Goal: Task Accomplishment & Management: Complete application form

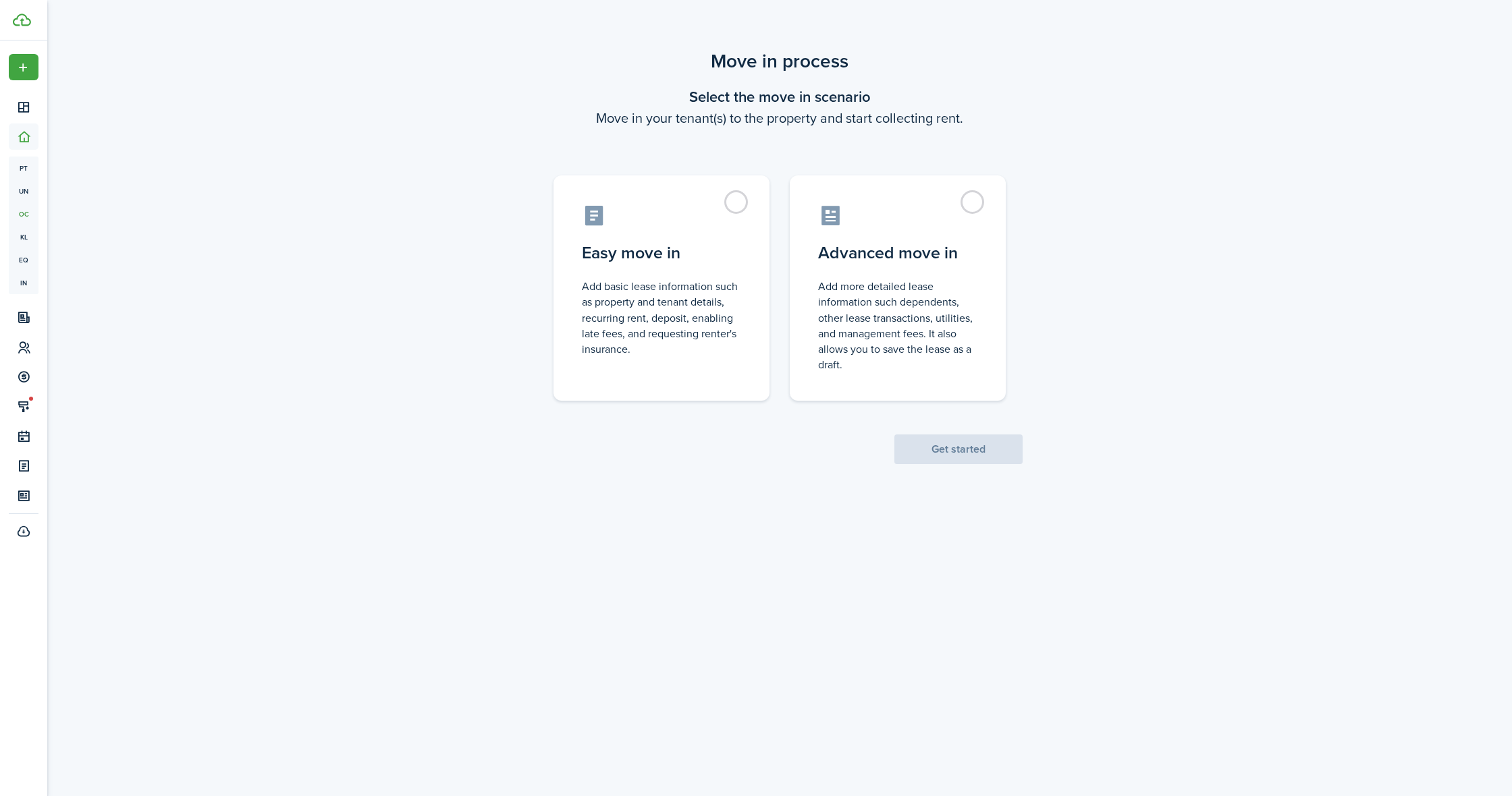
drag, startPoint x: 892, startPoint y: 356, endPoint x: 1006, endPoint y: 436, distance: 139.3
click at [892, 358] on control-radio-card-description "Add more detailed lease information such dependents, other lease transactions, …" at bounding box center [897, 326] width 159 height 94
radio input "true"
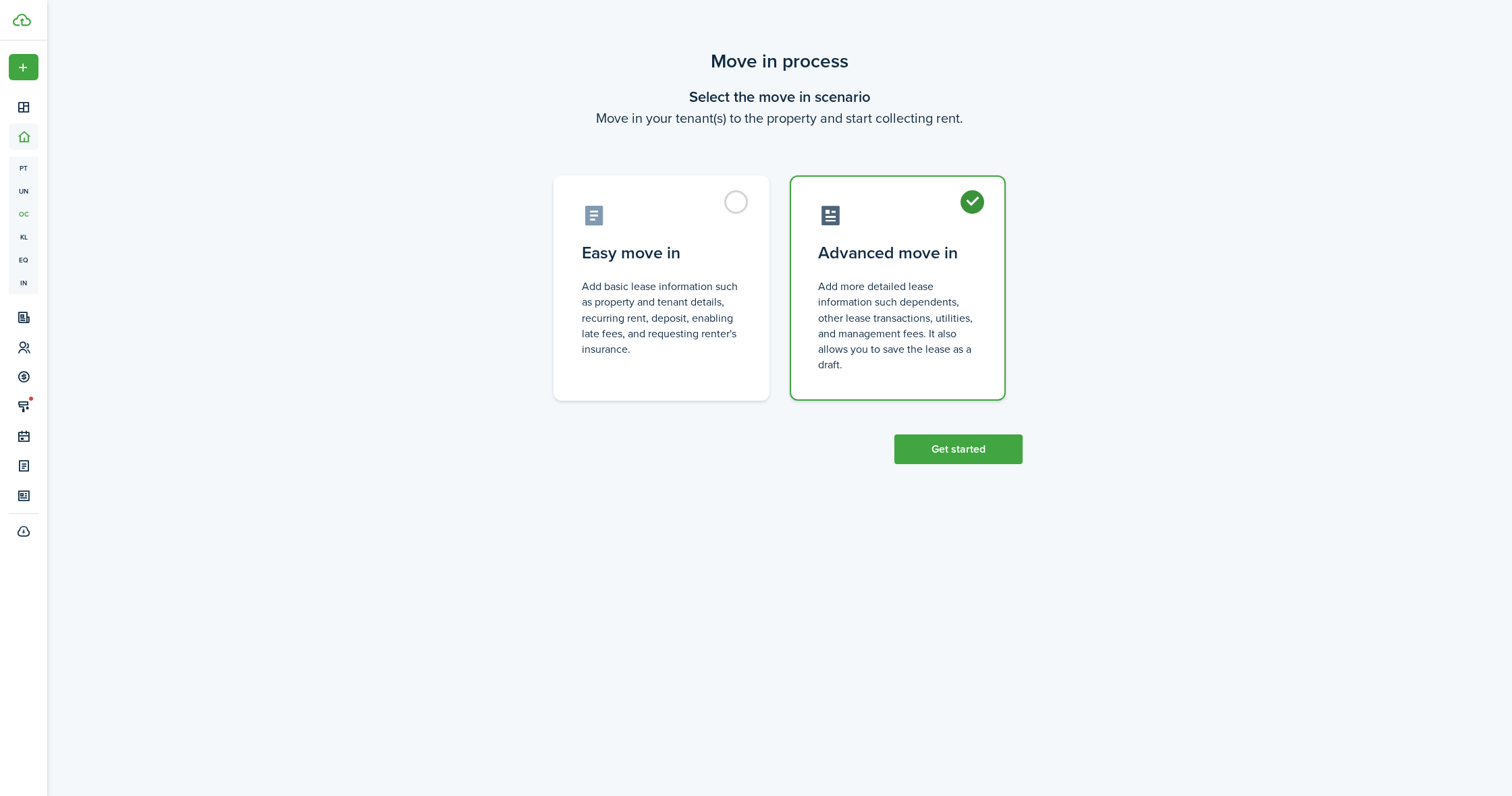
drag, startPoint x: 998, startPoint y: 445, endPoint x: 917, endPoint y: 353, distance: 122.6
click at [998, 445] on button "Get started" at bounding box center [958, 449] width 128 height 29
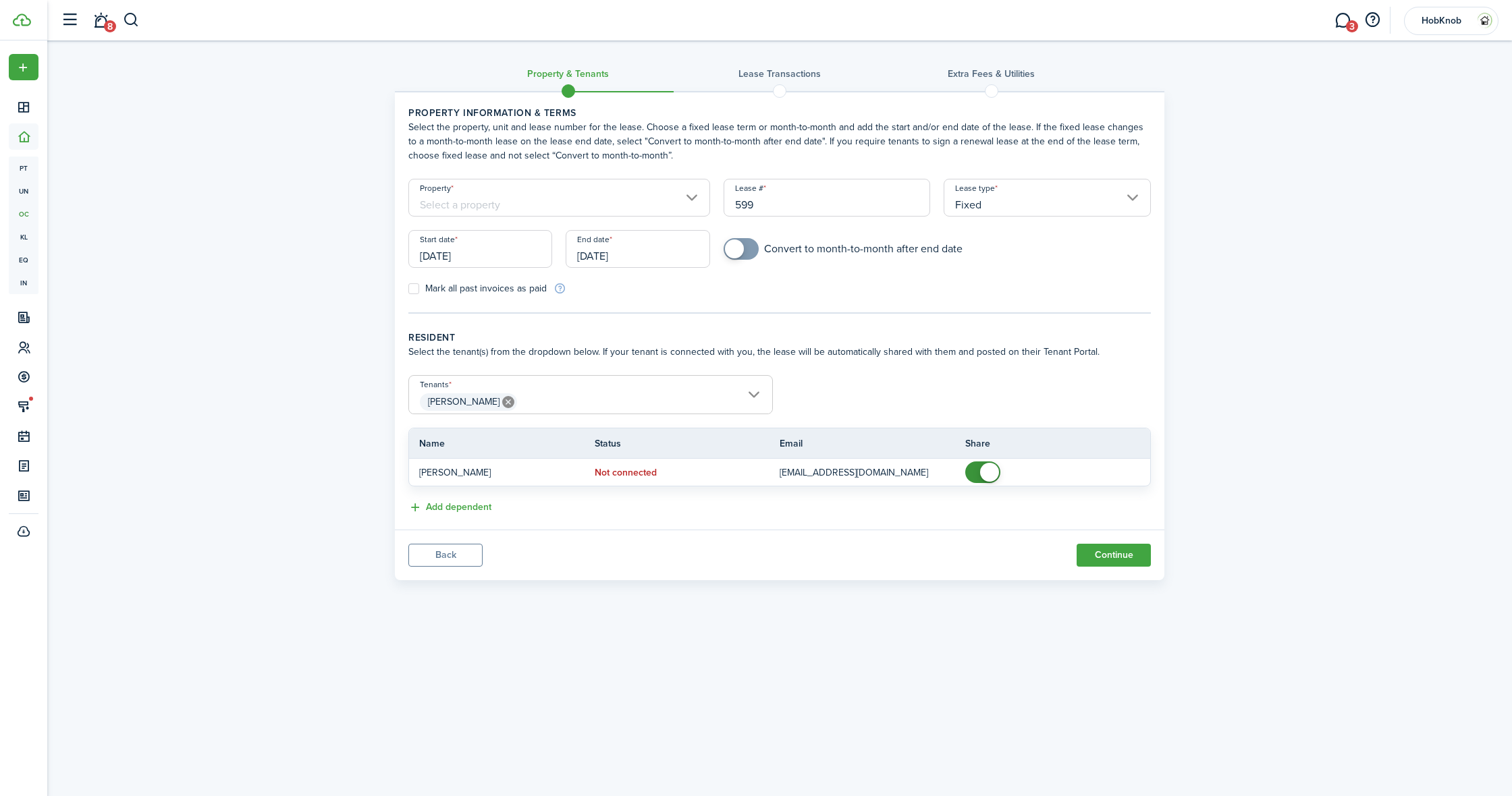
click at [611, 204] on input "Property" at bounding box center [559, 197] width 302 height 38
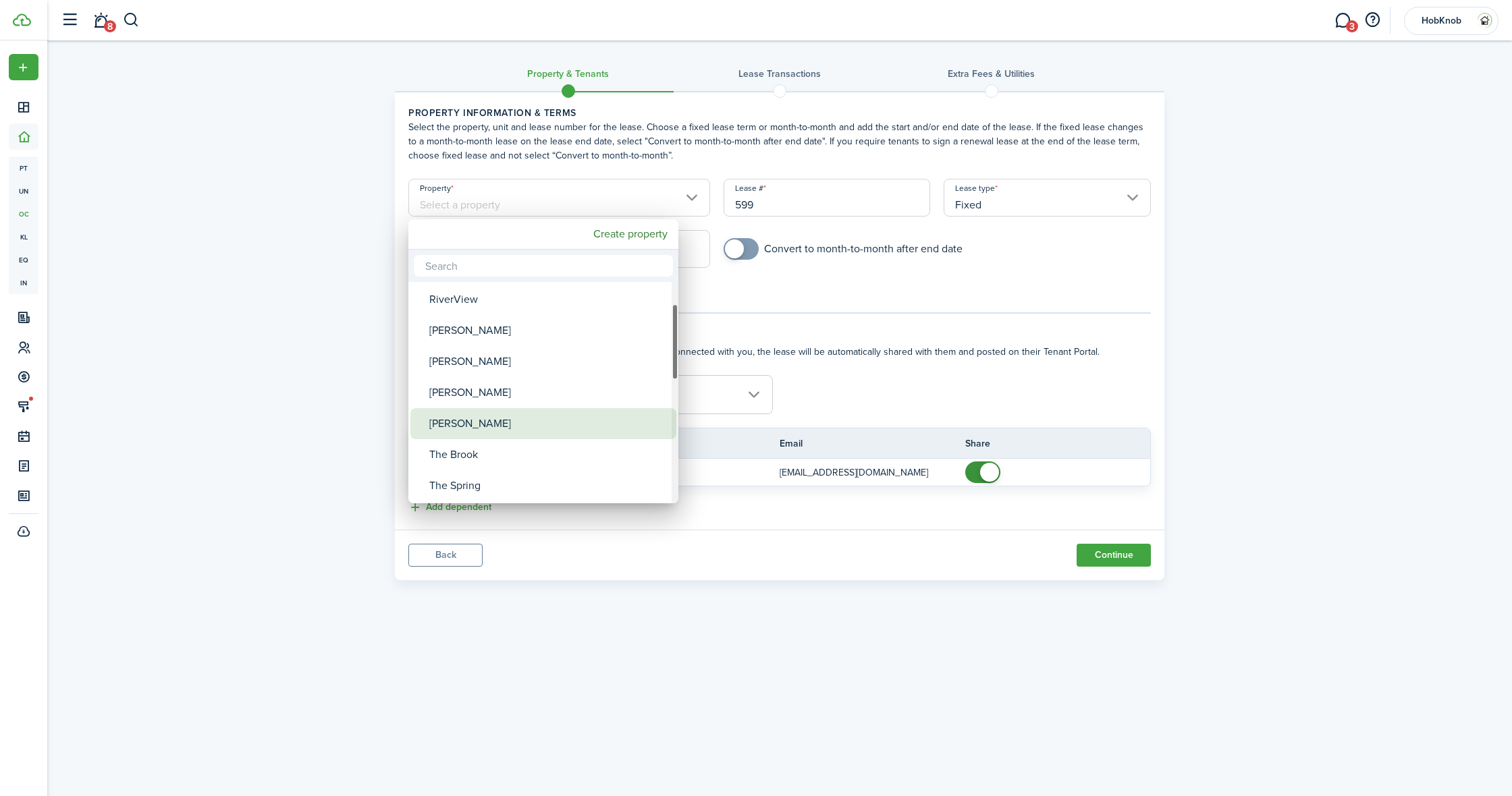
click at [467, 410] on div "[PERSON_NAME]" at bounding box center [548, 424] width 239 height 31
type input "[PERSON_NAME]"
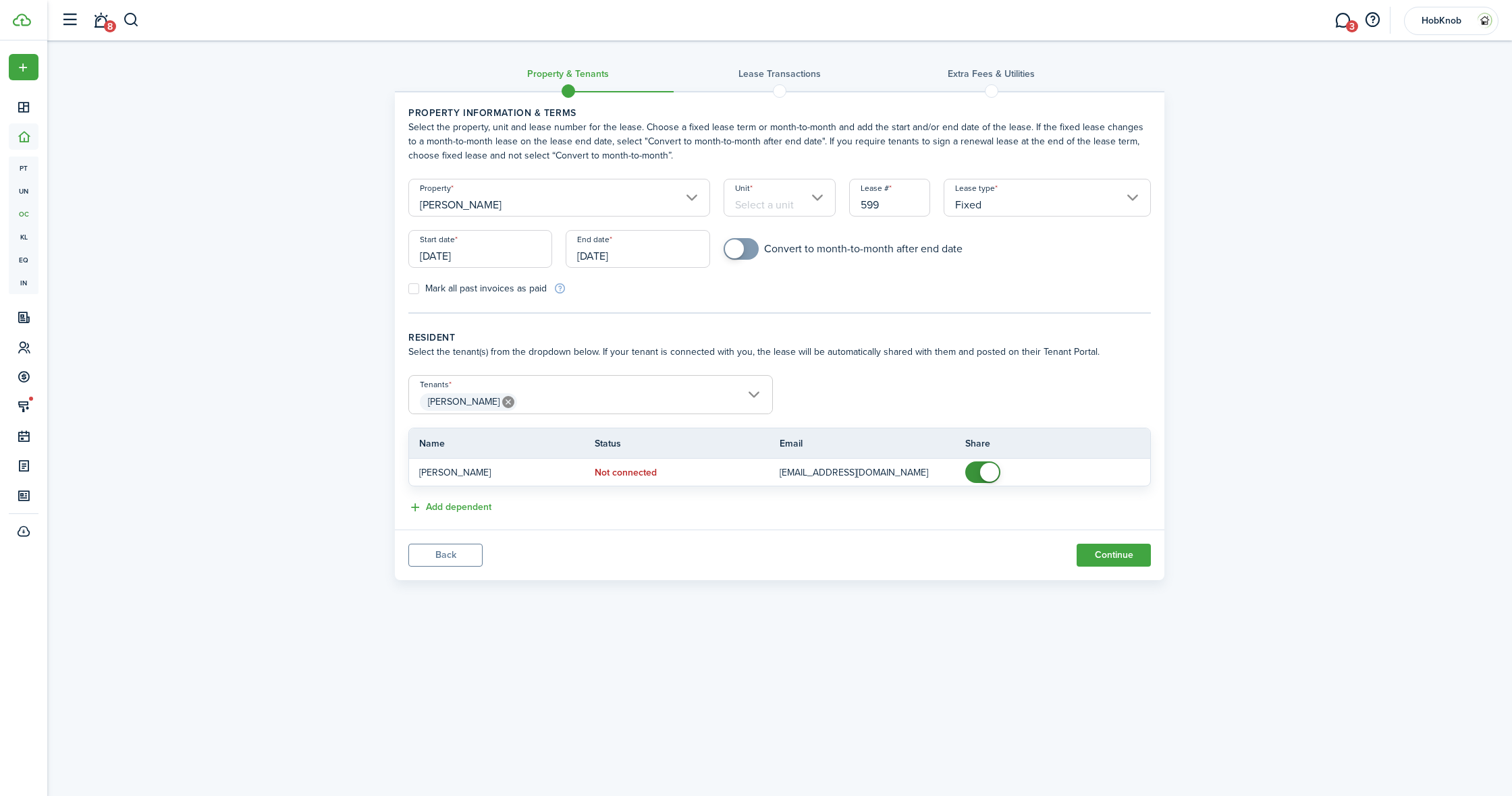
click at [796, 204] on input "Unit" at bounding box center [779, 197] width 113 height 38
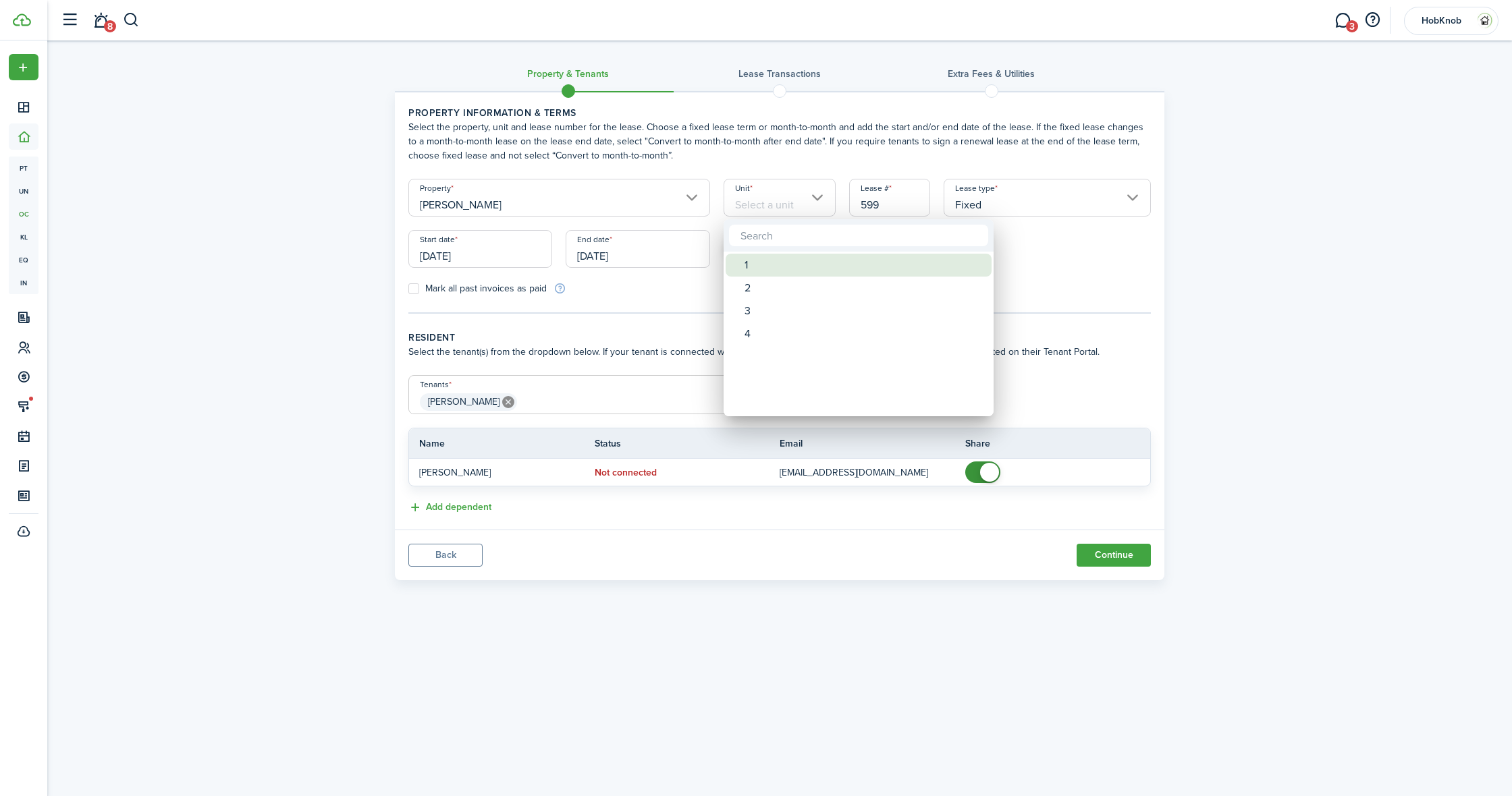
click at [777, 264] on div "1" at bounding box center [863, 265] width 239 height 23
type input "1"
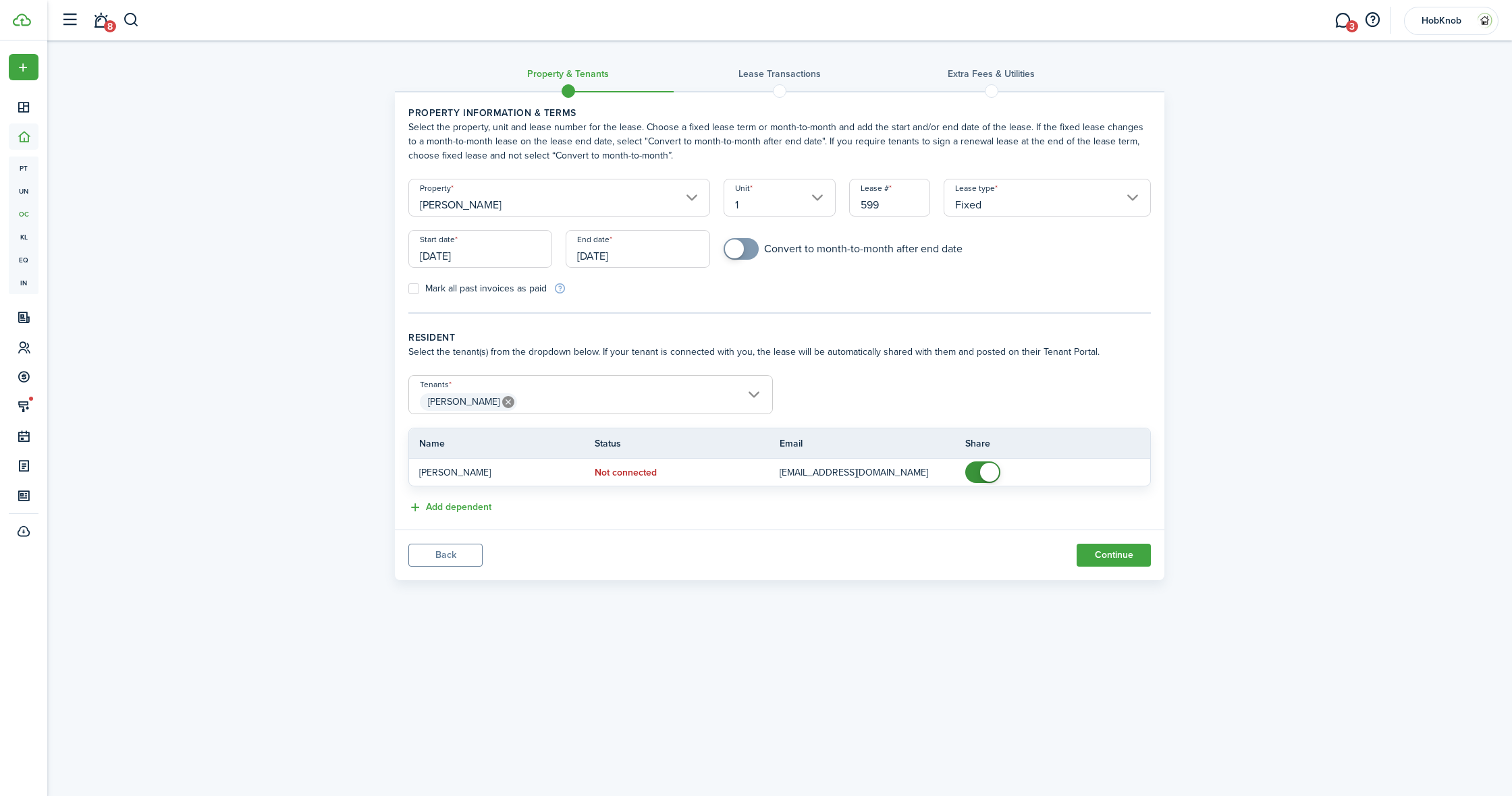
click at [1007, 203] on input "Fixed" at bounding box center [1048, 197] width 207 height 38
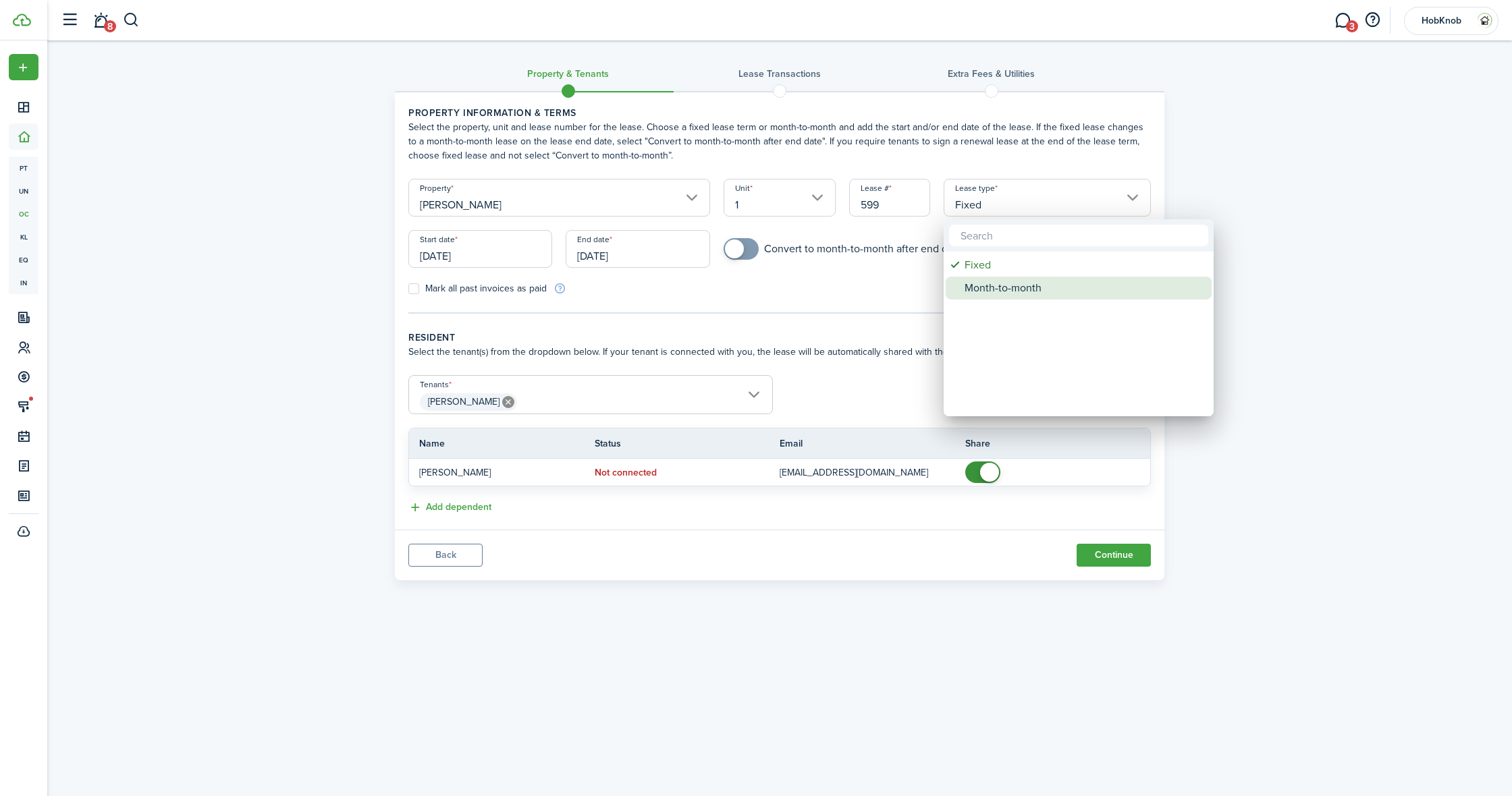
drag, startPoint x: 1013, startPoint y: 285, endPoint x: 996, endPoint y: 284, distance: 17.0
click at [1013, 285] on div "Month-to-month" at bounding box center [1083, 288] width 239 height 23
type input "Month-to-month"
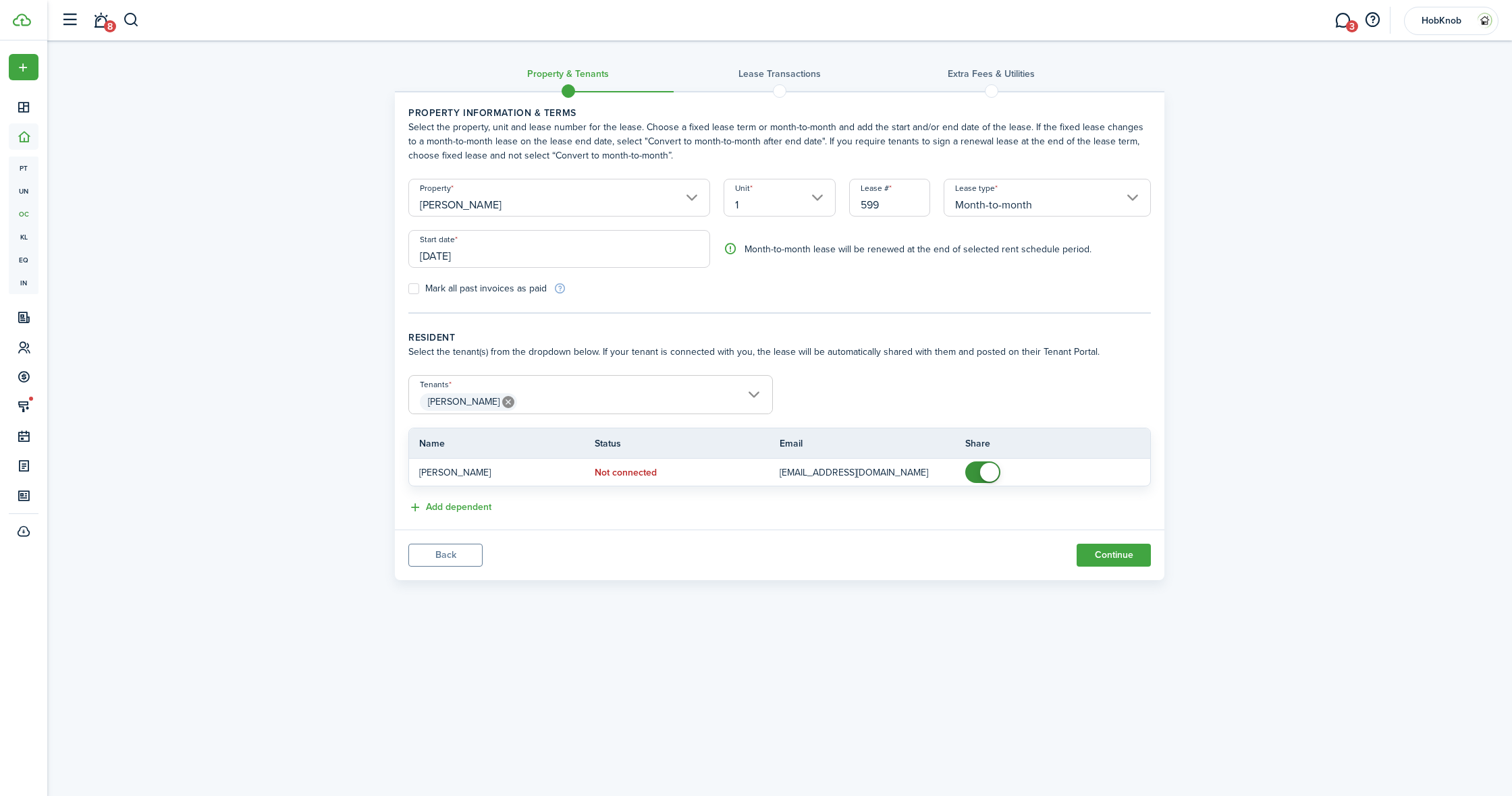
click at [512, 253] on input "[DATE]" at bounding box center [559, 249] width 302 height 38
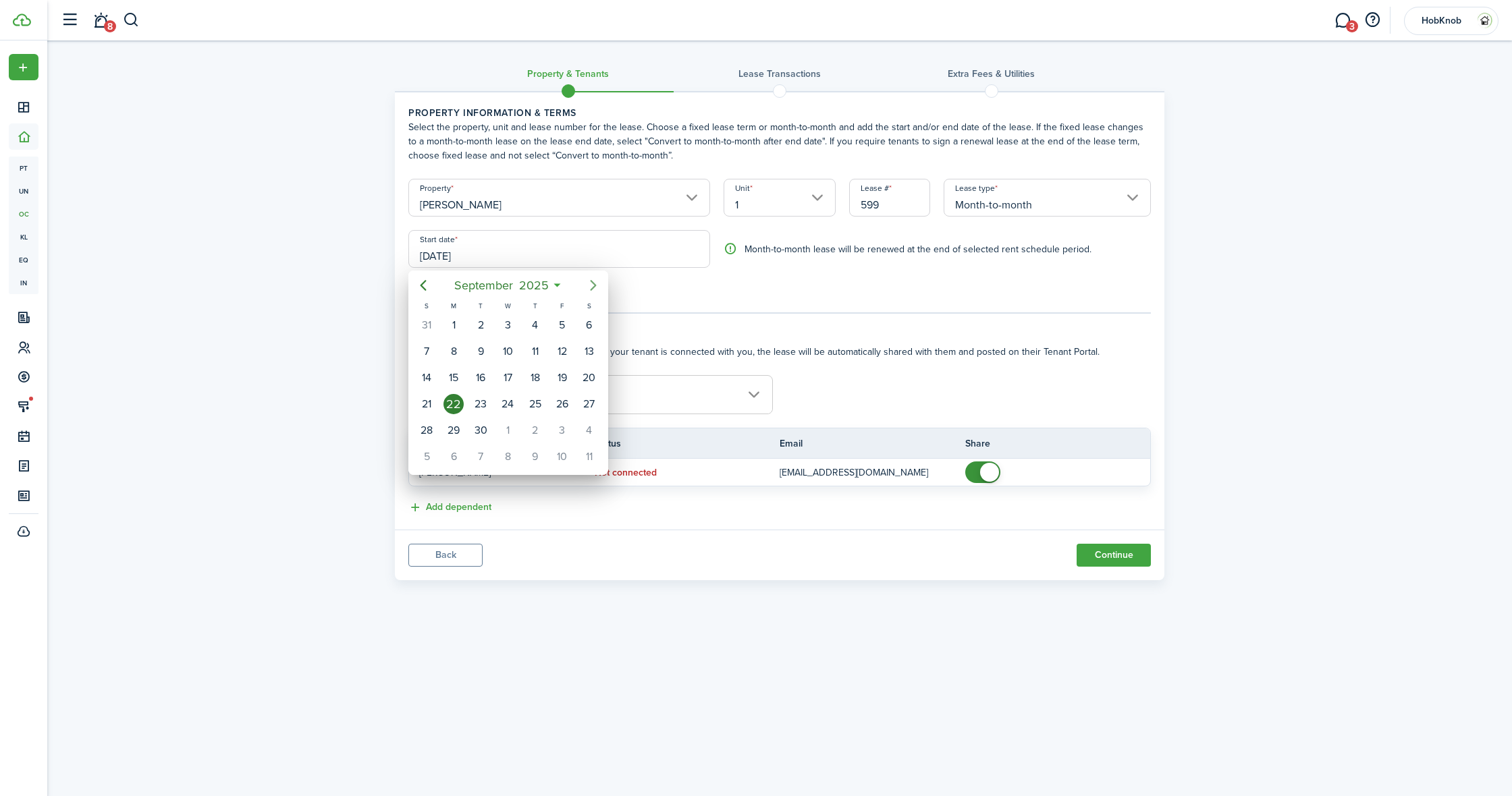
click at [594, 287] on icon "Next page" at bounding box center [592, 285] width 6 height 11
drag, startPoint x: 503, startPoint y: 327, endPoint x: 718, endPoint y: 347, distance: 215.9
click at [505, 327] on div "1" at bounding box center [507, 325] width 20 height 20
type input "[DATE]"
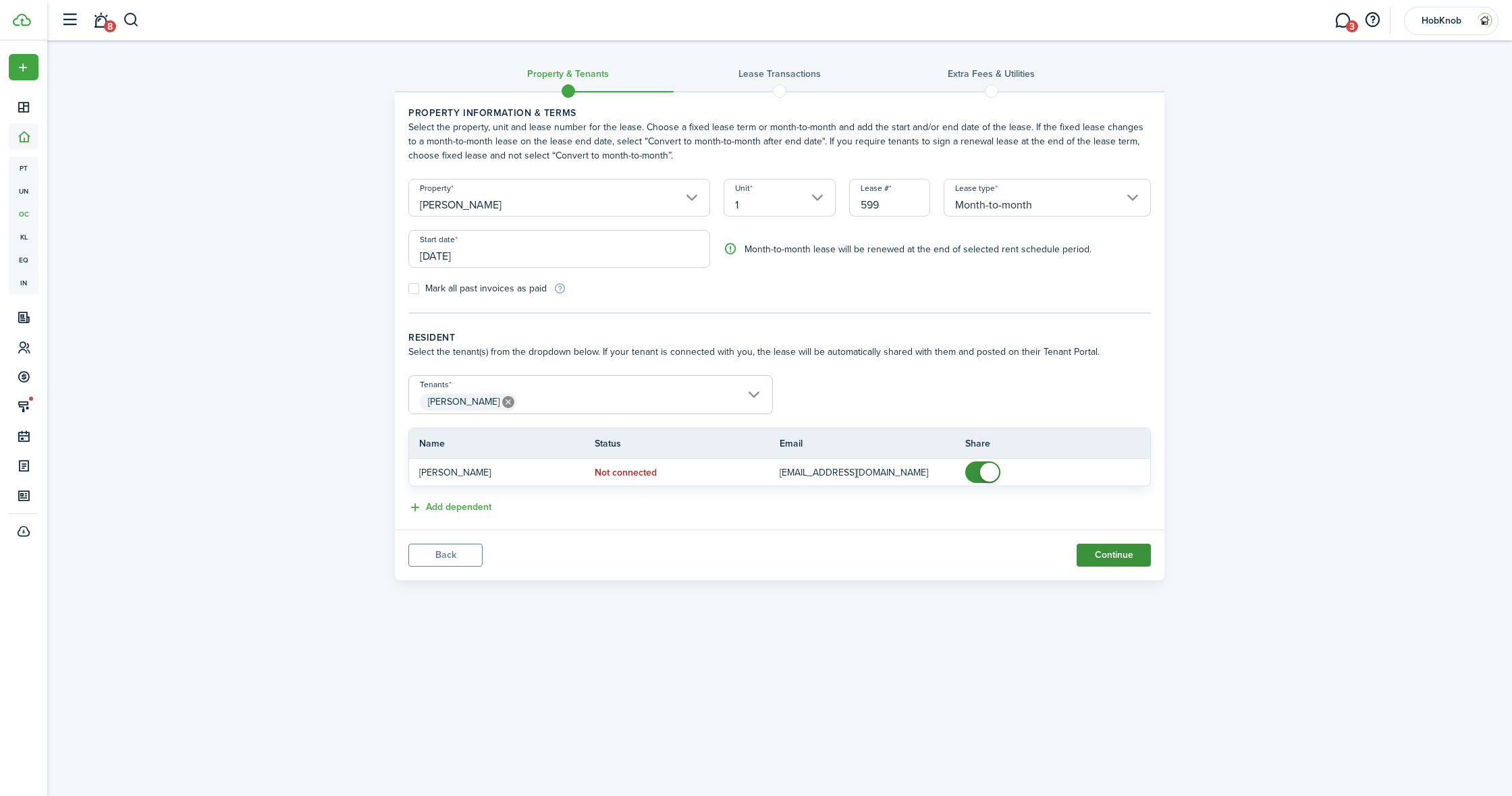
click at [1124, 558] on button "Continue" at bounding box center [1114, 555] width 74 height 23
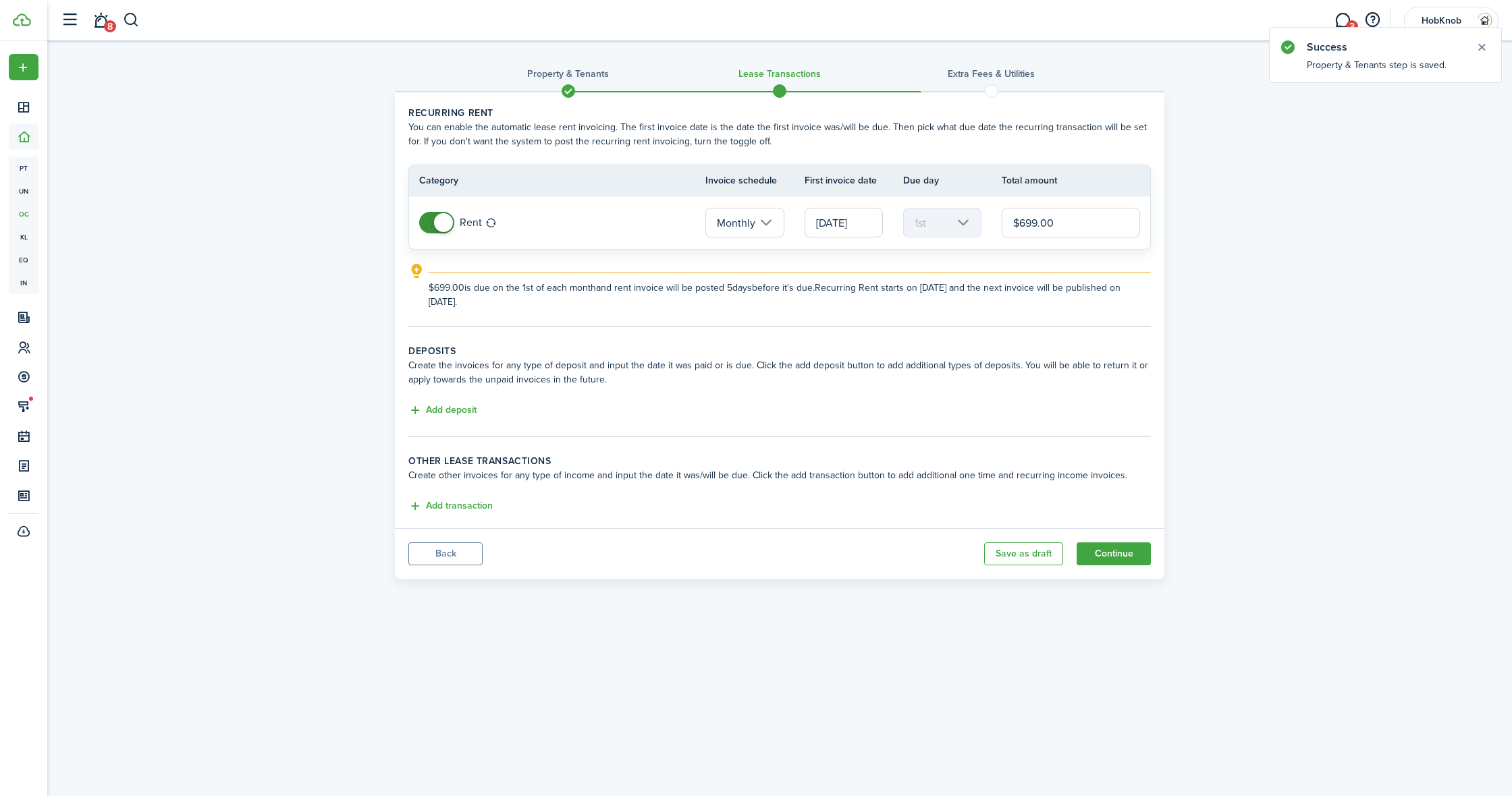
click at [859, 226] on input "[DATE]" at bounding box center [844, 223] width 78 height 29
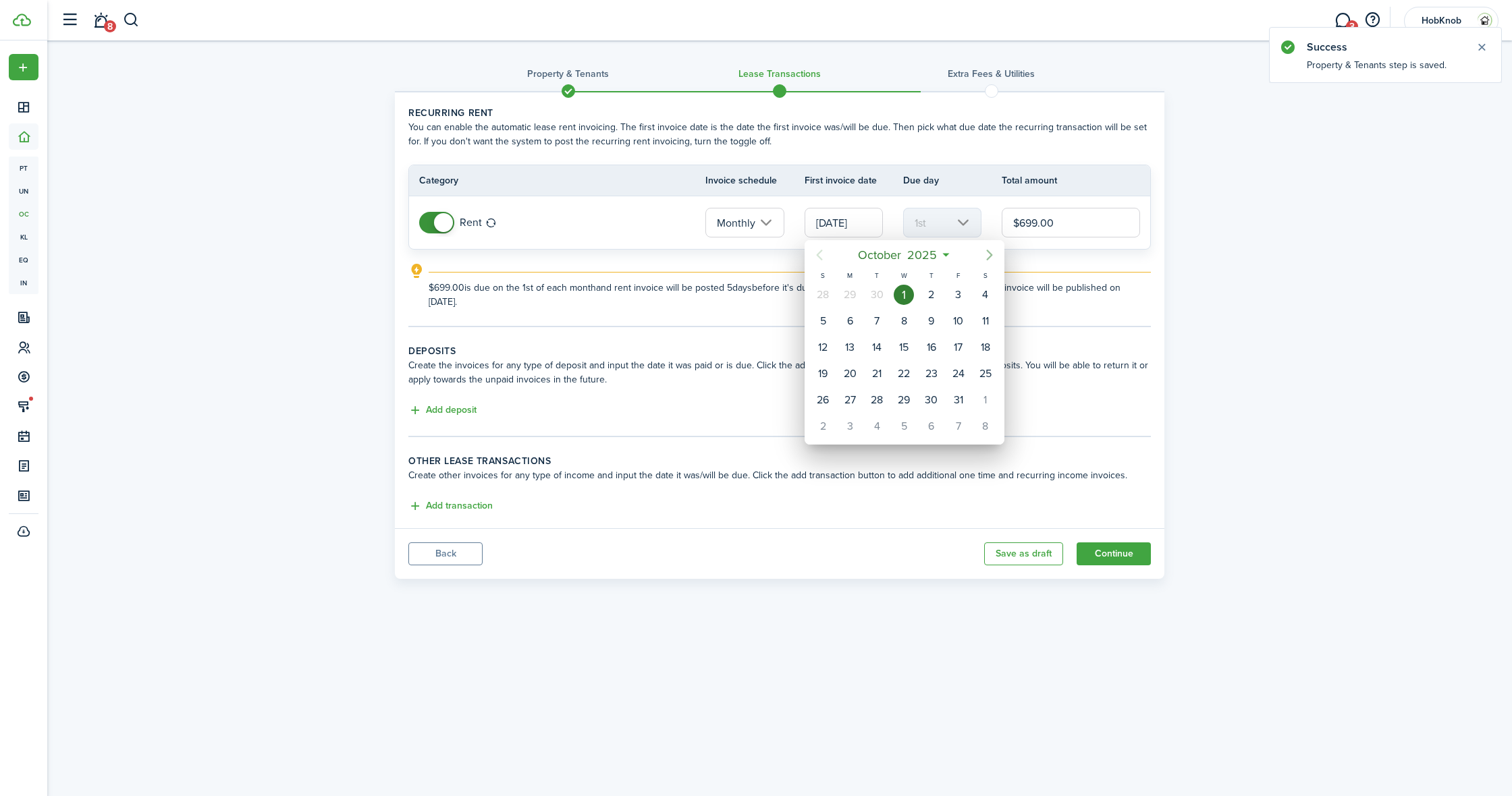
click at [987, 256] on icon "Next page" at bounding box center [990, 255] width 16 height 16
click at [979, 291] on div "1" at bounding box center [985, 295] width 20 height 20
type input "[DATE]"
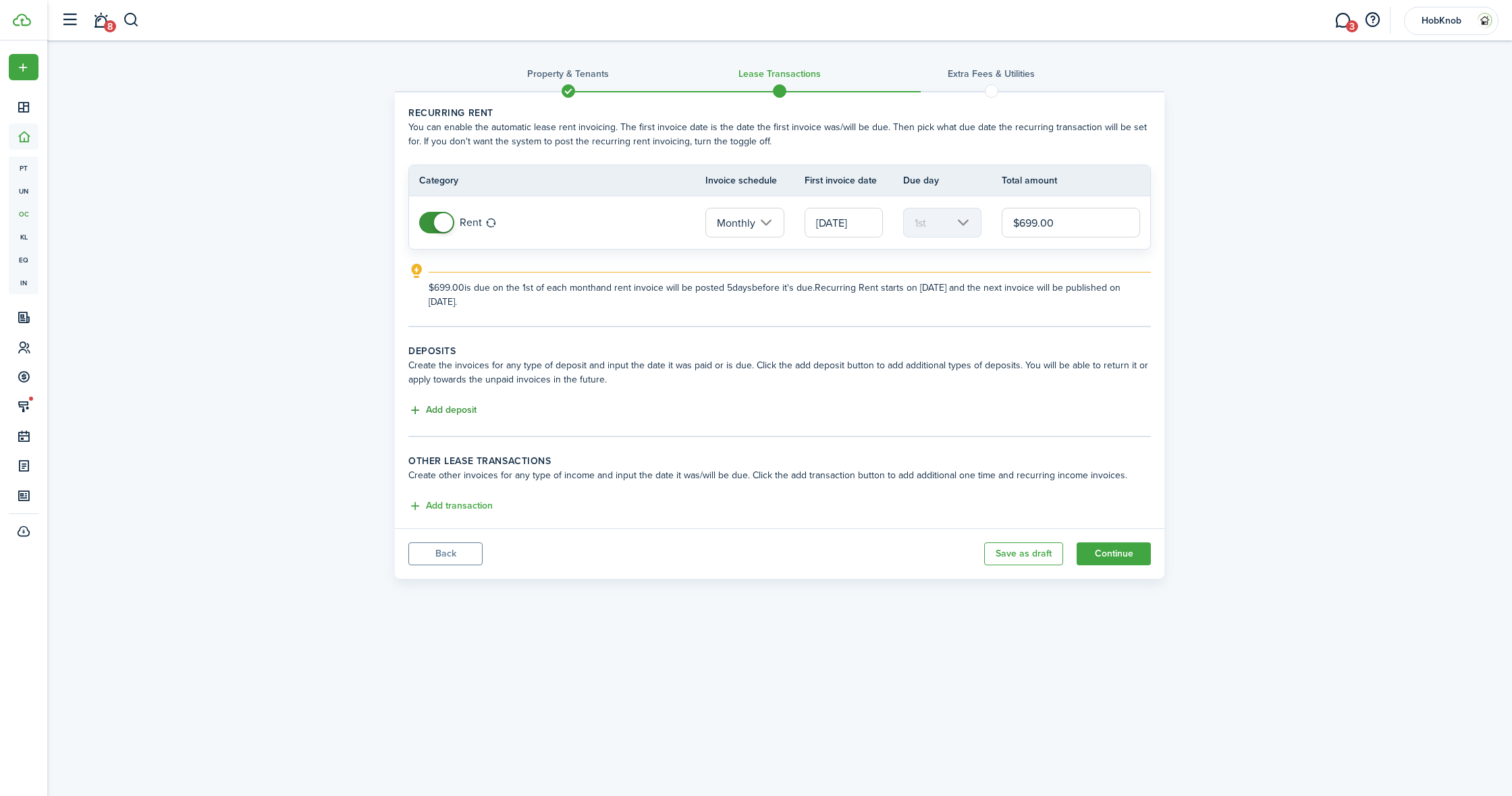
click at [446, 413] on button "Add deposit" at bounding box center [442, 410] width 68 height 15
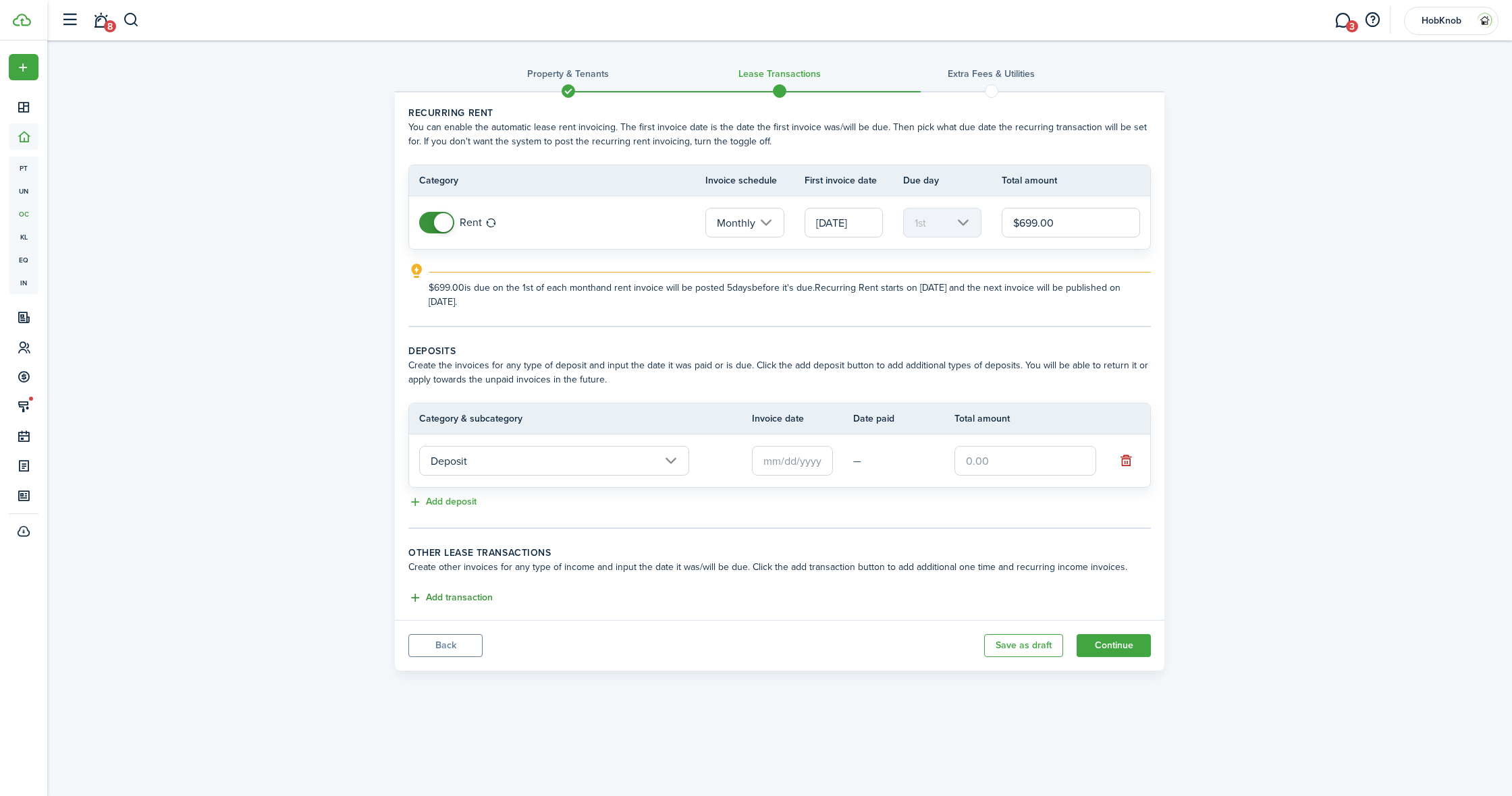
click at [459, 601] on button "Add transaction" at bounding box center [450, 598] width 84 height 15
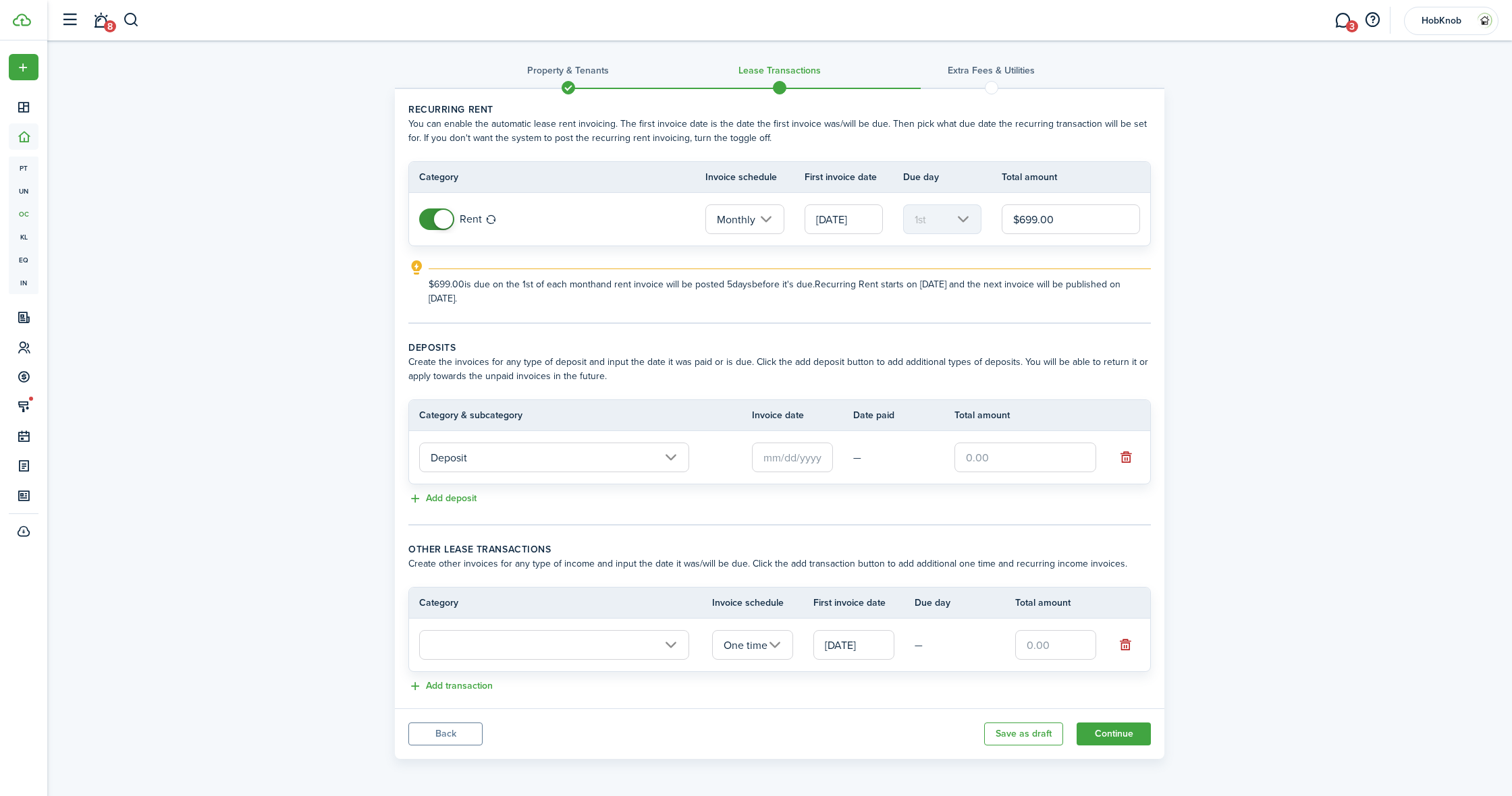
scroll to position [5, 0]
drag, startPoint x: 464, startPoint y: 685, endPoint x: 563, endPoint y: 564, distance: 156.3
click at [466, 683] on button "Add transaction" at bounding box center [450, 687] width 84 height 15
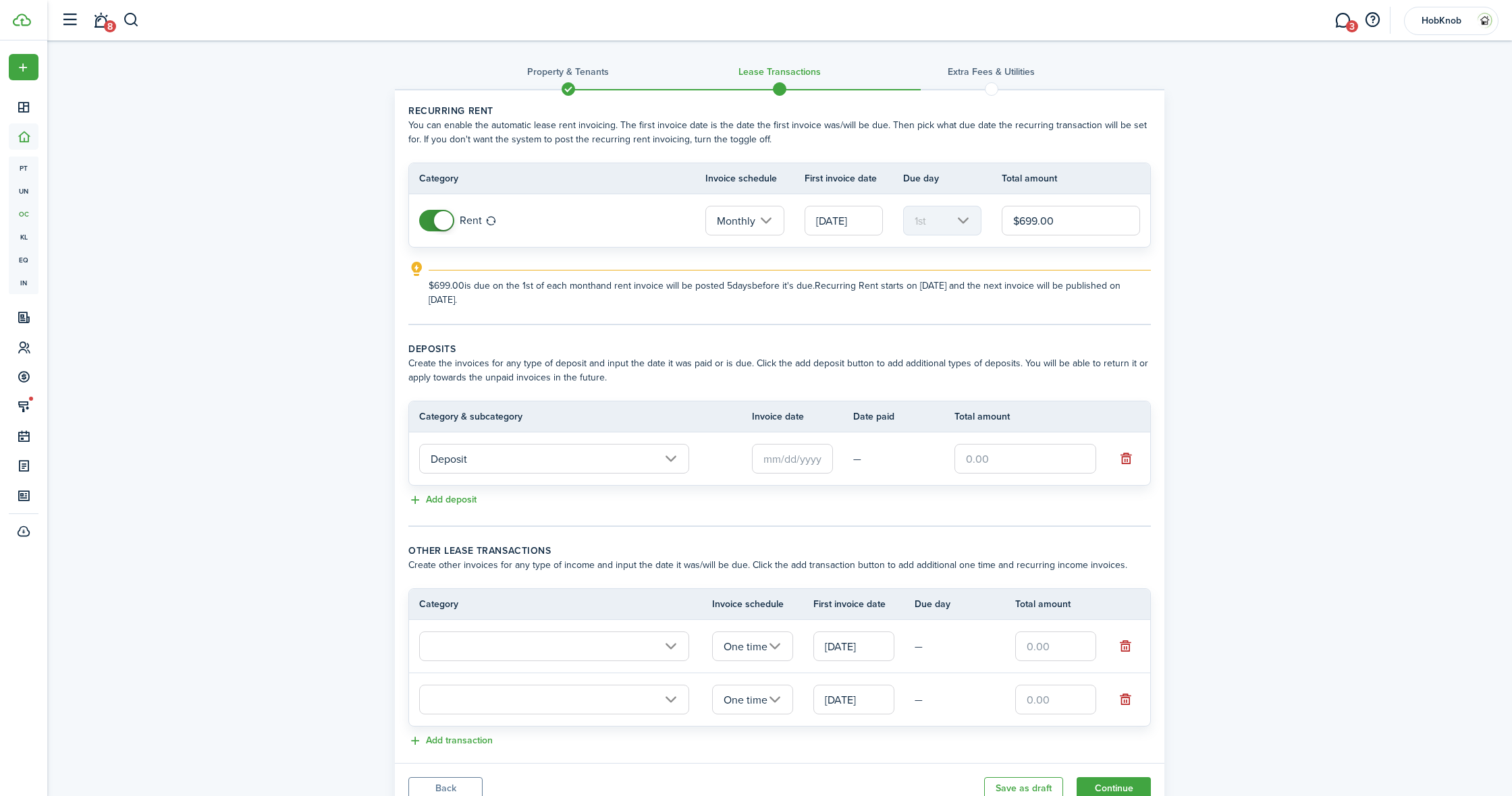
scroll to position [6, 1]
click at [801, 465] on input "text" at bounding box center [793, 459] width 81 height 29
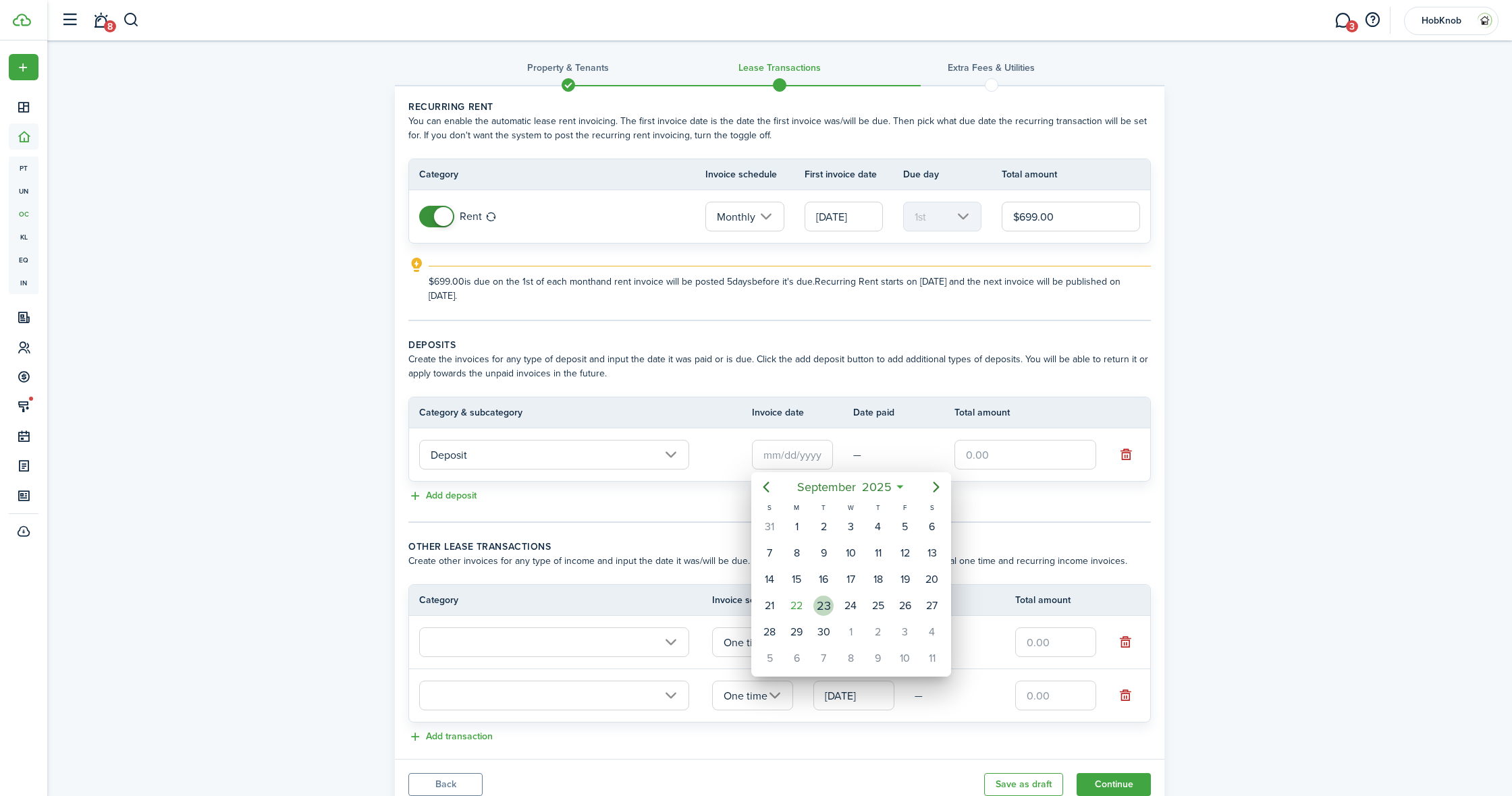
drag, startPoint x: 830, startPoint y: 604, endPoint x: 1018, endPoint y: 436, distance: 252.1
click at [830, 603] on div "23" at bounding box center [824, 606] width 20 height 20
type input "[DATE]"
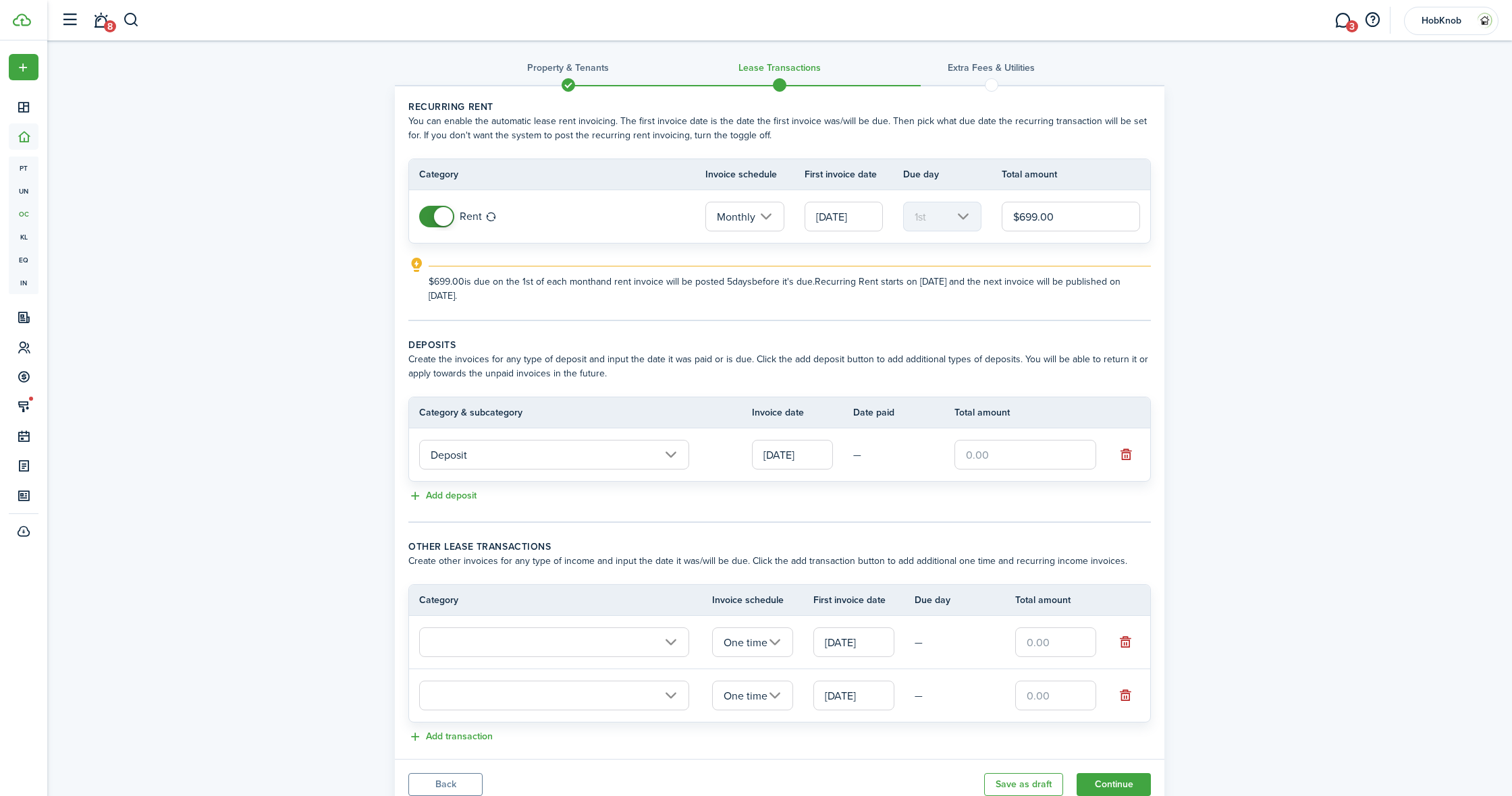
scroll to position [6, 0]
click at [1011, 454] on input "text" at bounding box center [1025, 454] width 141 height 29
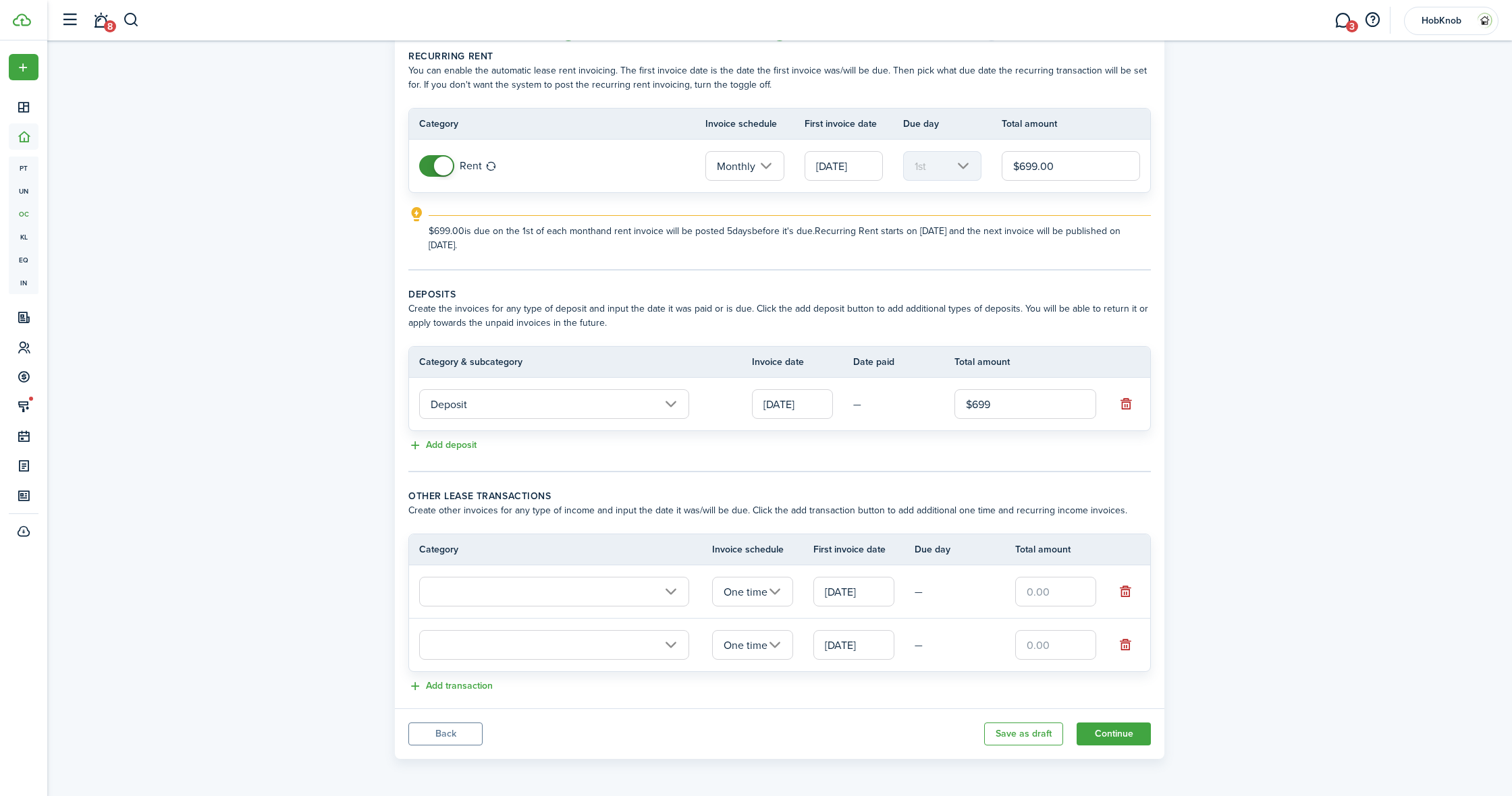
scroll to position [57, 1]
click at [541, 594] on input "text" at bounding box center [555, 592] width 270 height 29
type input "$699.00"
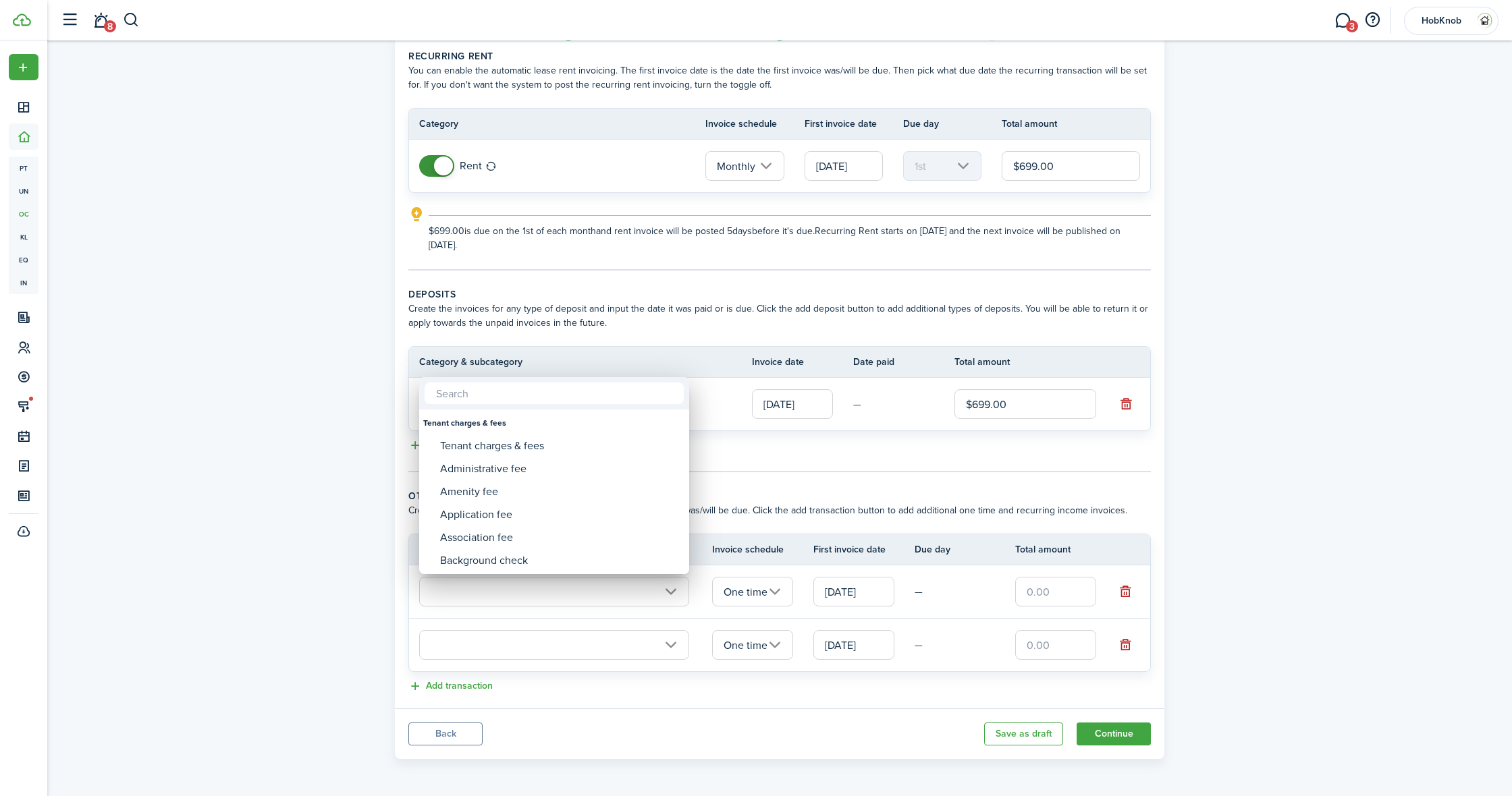
scroll to position [57, 0]
type input "Clea"
drag, startPoint x: 541, startPoint y: 594, endPoint x: 492, endPoint y: 475, distance: 128.7
click at [492, 475] on div "Cleaning fee" at bounding box center [559, 469] width 239 height 23
type input "Tenant charges & fees / Cleaning fee"
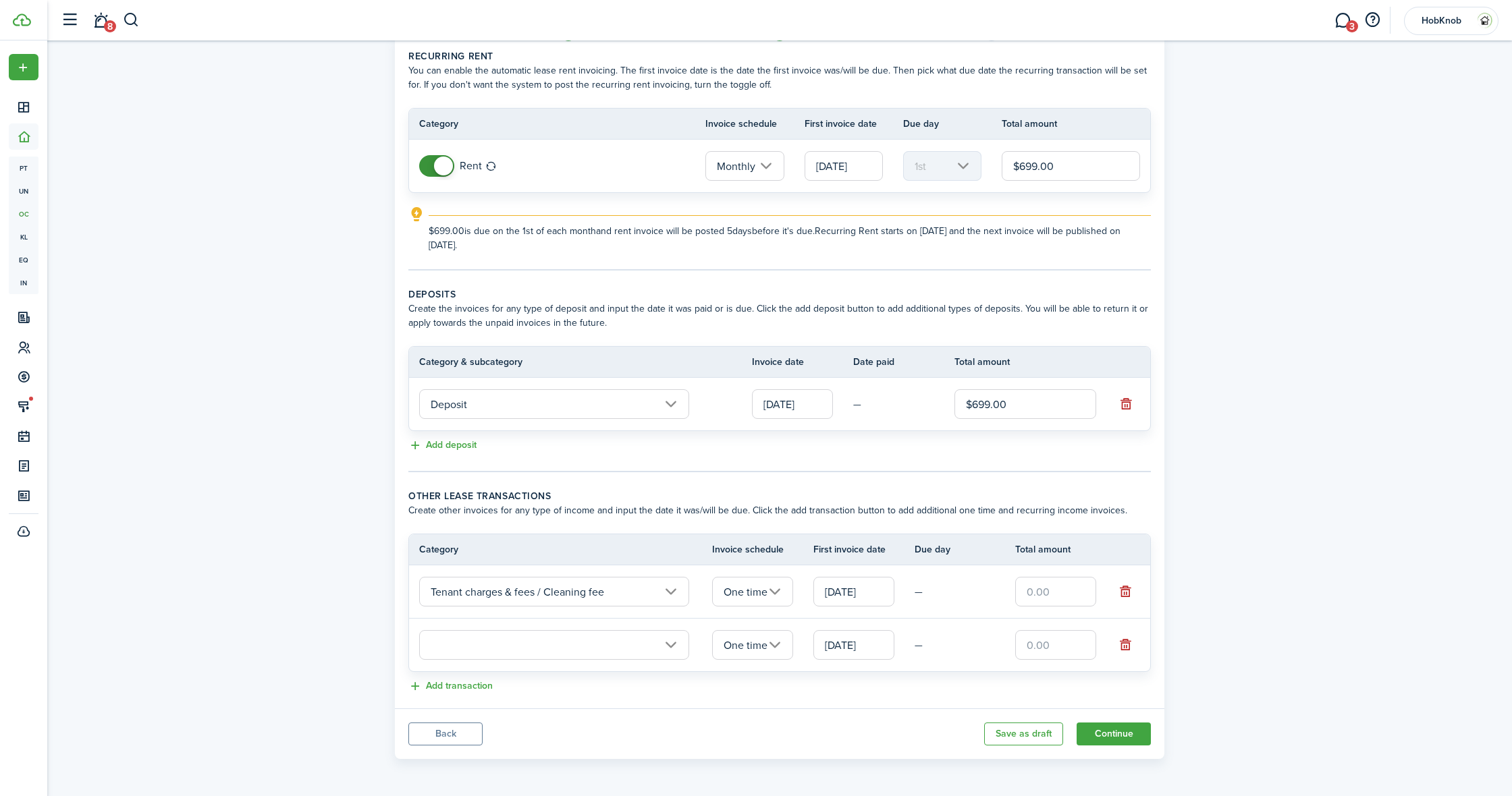
drag, startPoint x: 1088, startPoint y: 589, endPoint x: 1074, endPoint y: 591, distance: 14.1
click at [1080, 590] on input "text" at bounding box center [1056, 592] width 81 height 29
type input "$59.00"
click at [1055, 641] on input "text" at bounding box center [1056, 645] width 81 height 29
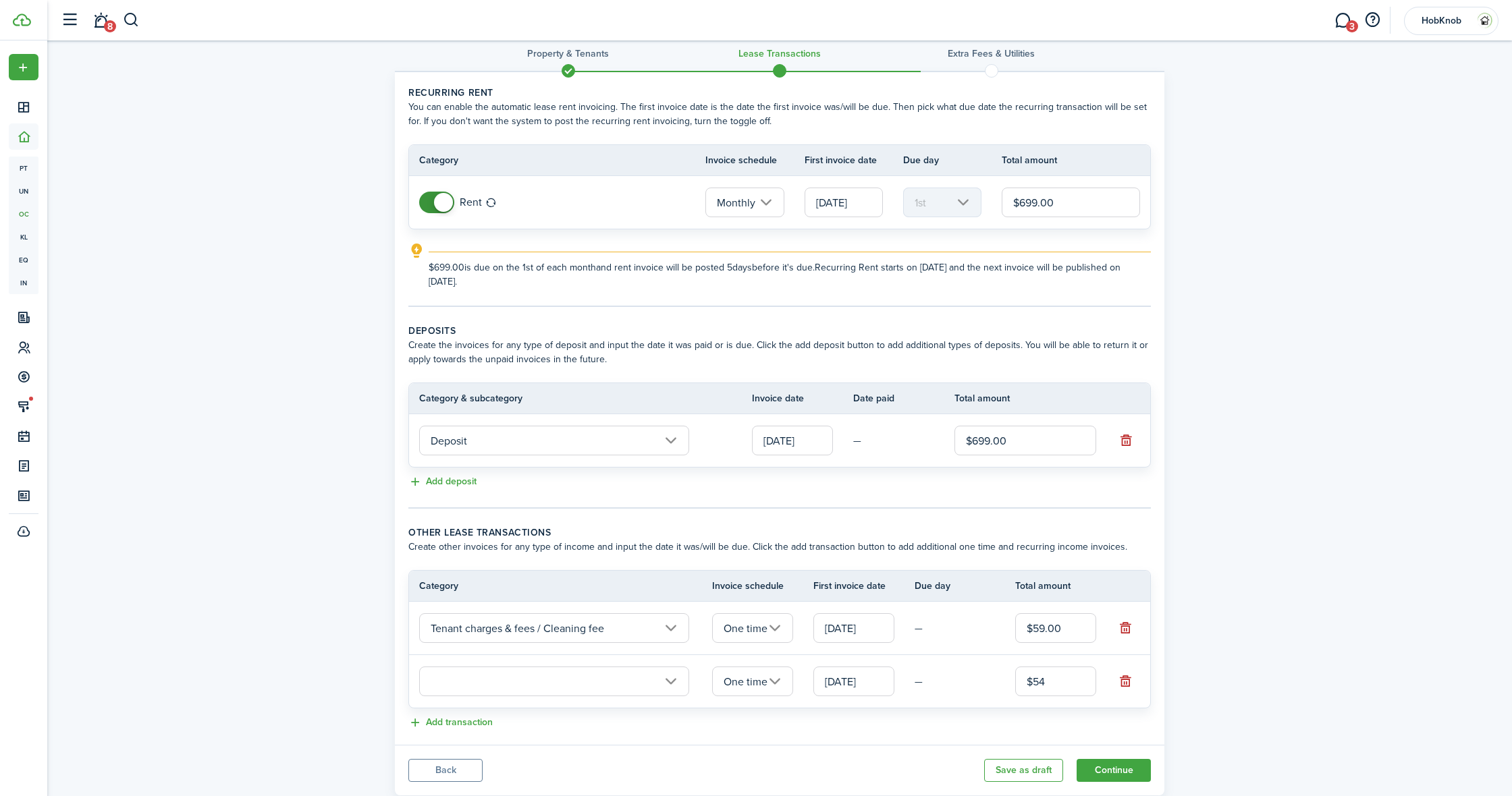
scroll to position [11, 0]
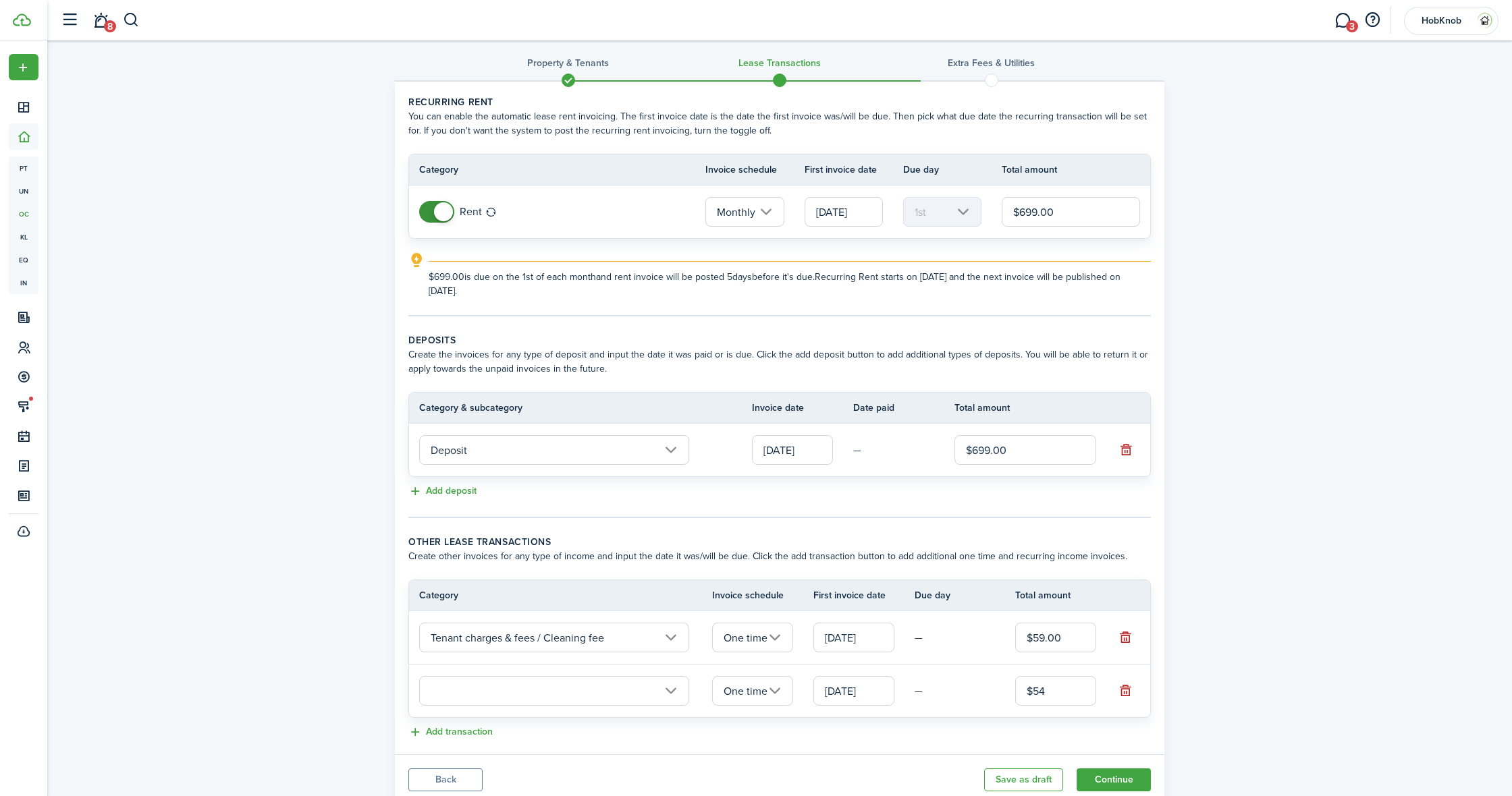
click at [680, 688] on input "text" at bounding box center [555, 691] width 270 height 29
type input "$54.00"
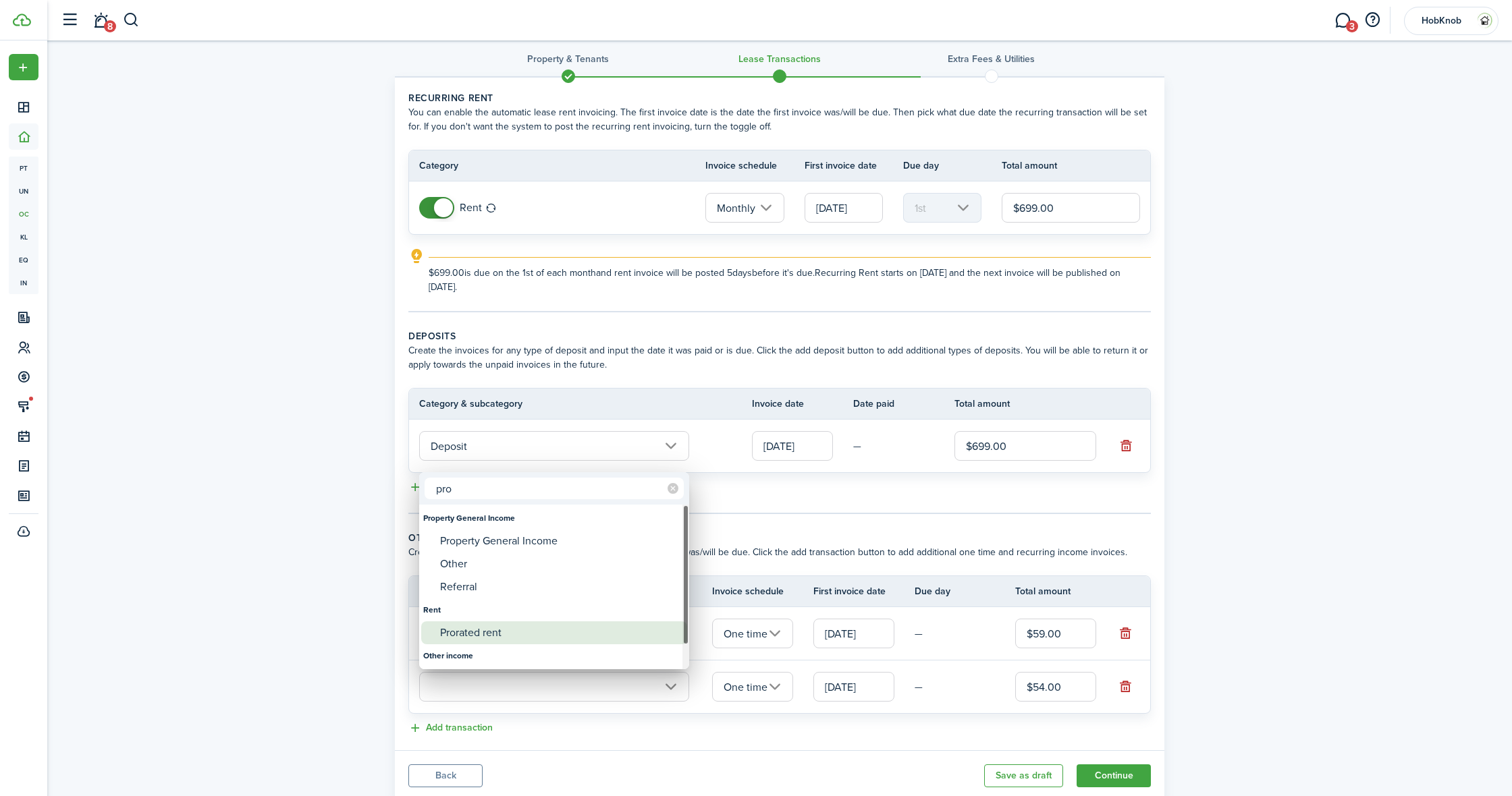
type input "pro"
click at [488, 631] on div "Prorated rent" at bounding box center [559, 633] width 239 height 23
type input "Rent / Prorated rent"
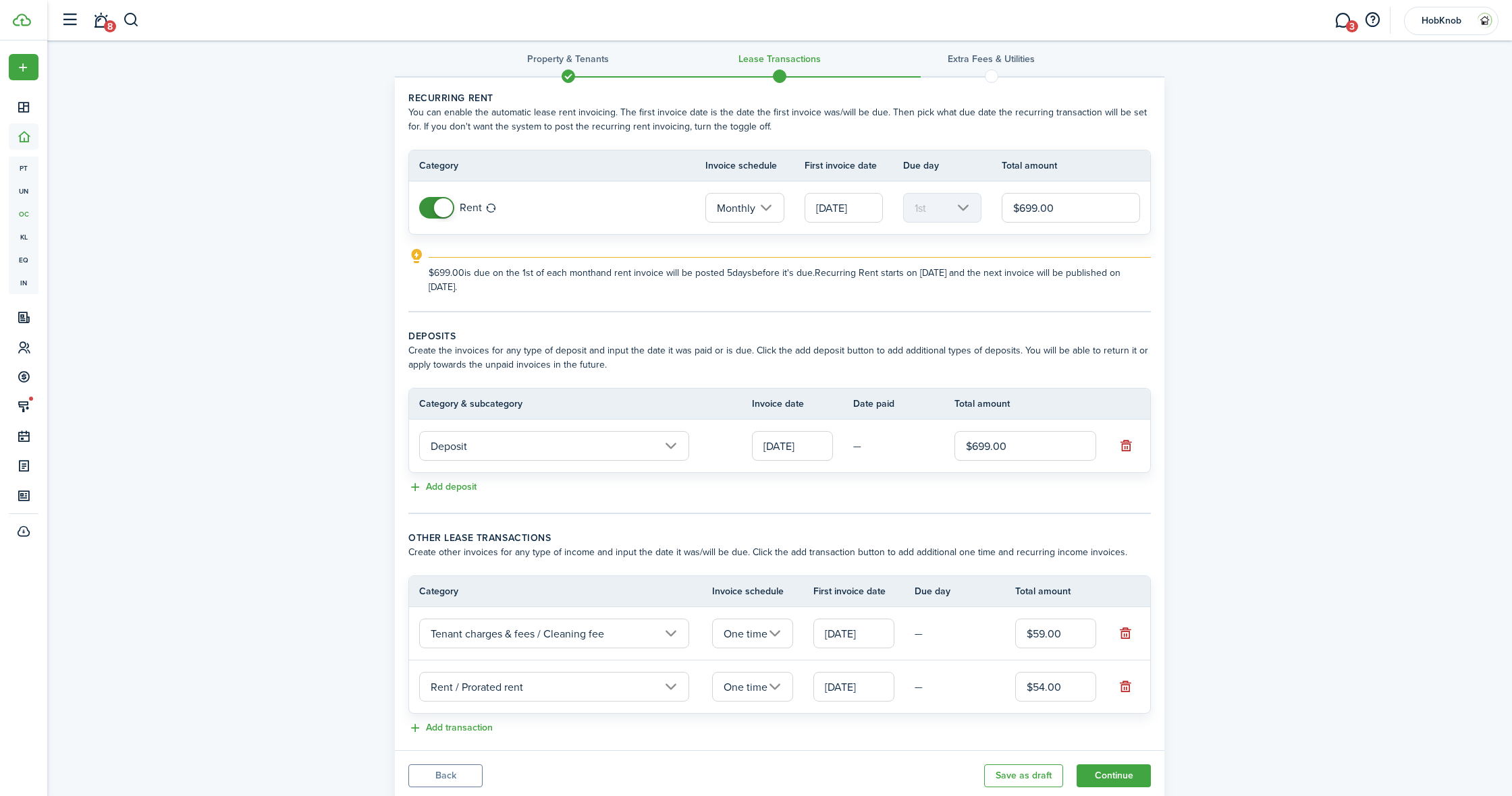
click at [1047, 689] on input "$54.00" at bounding box center [1056, 687] width 81 height 29
type input "$541.00"
click at [987, 682] on td "—" at bounding box center [965, 687] width 102 height 21
click at [1109, 773] on button "Continue" at bounding box center [1114, 776] width 74 height 23
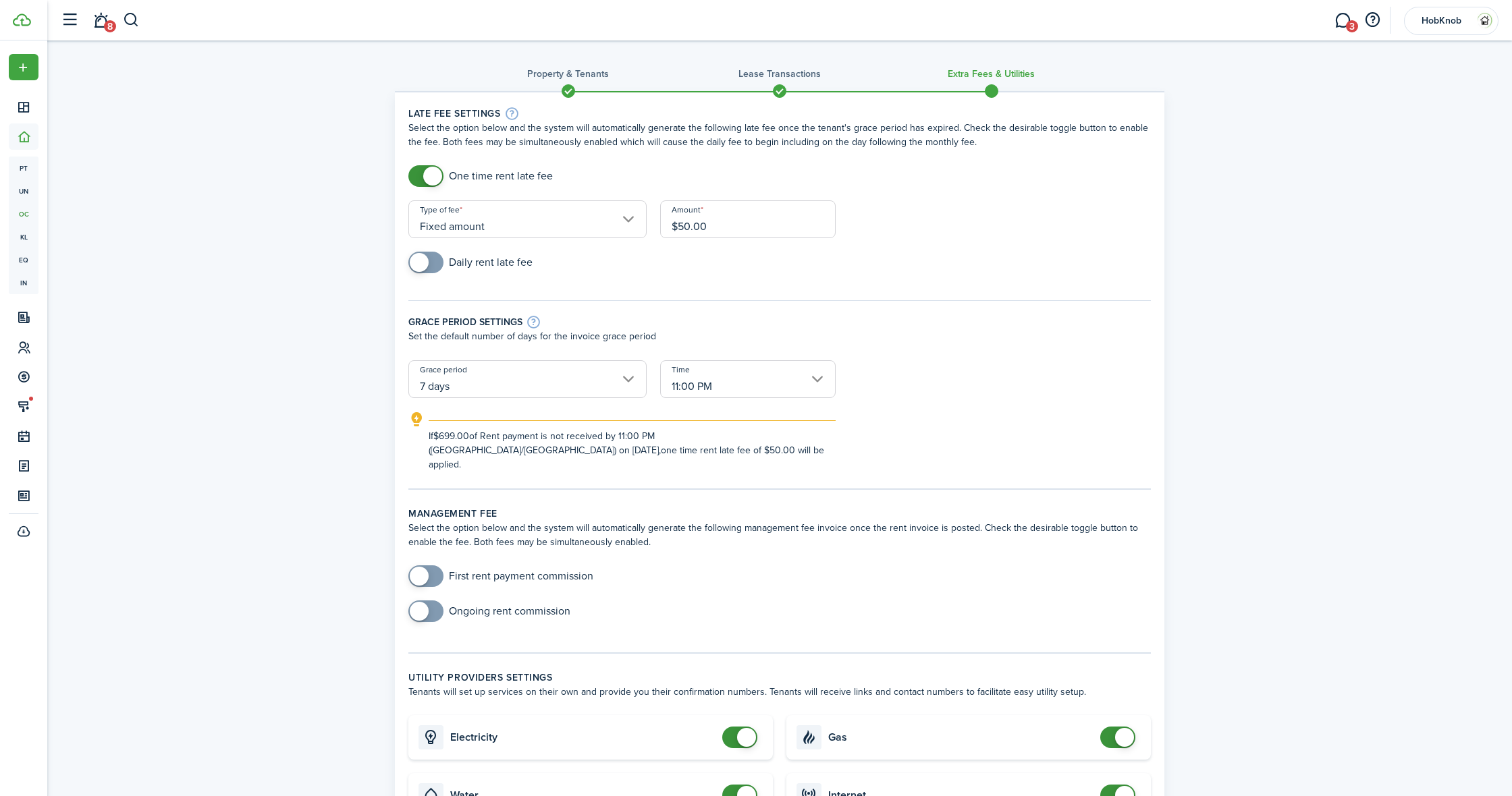
scroll to position [1, 0]
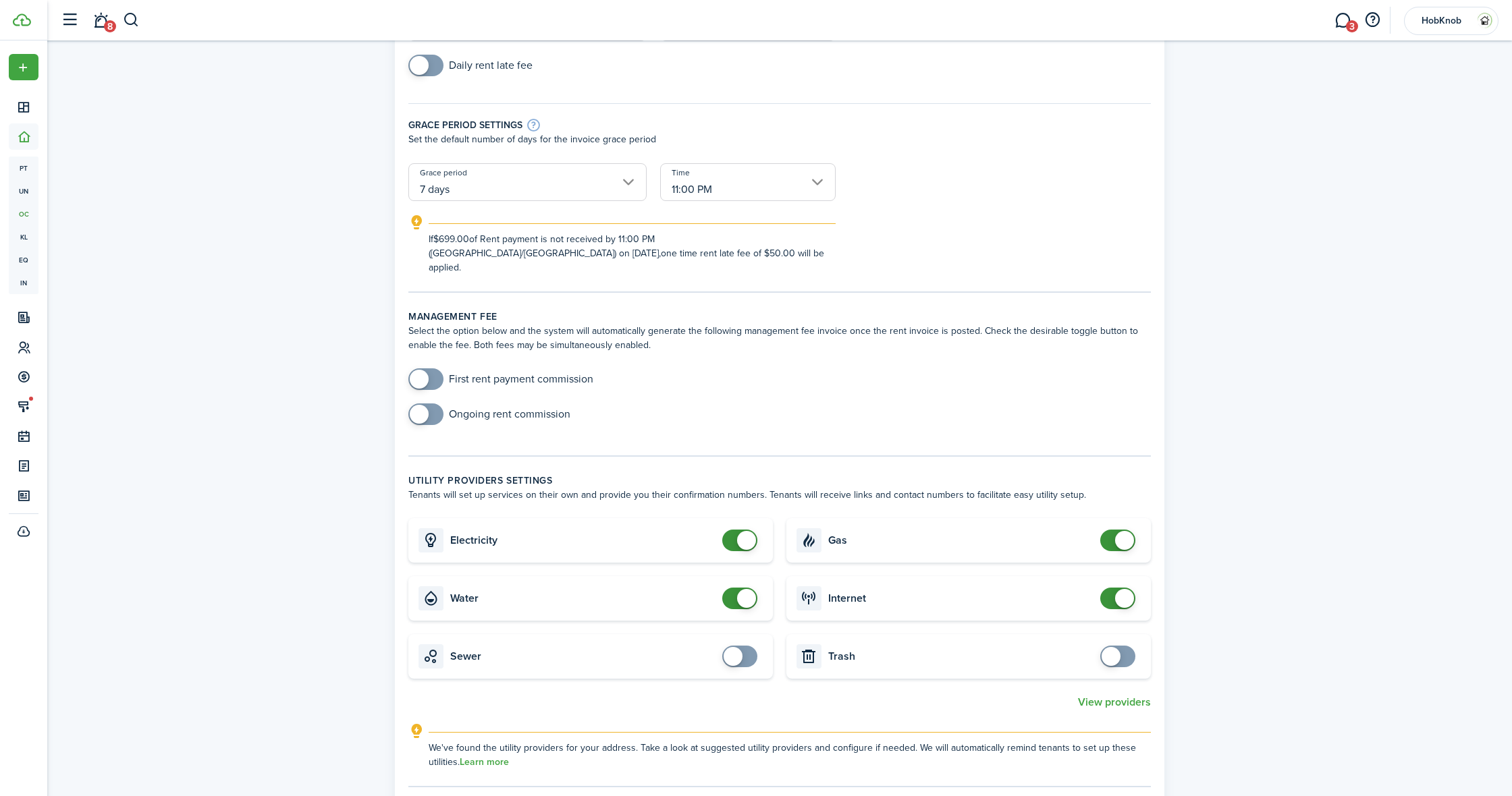
checkbox input "false"
click at [735, 533] on span at bounding box center [740, 540] width 13 height 22
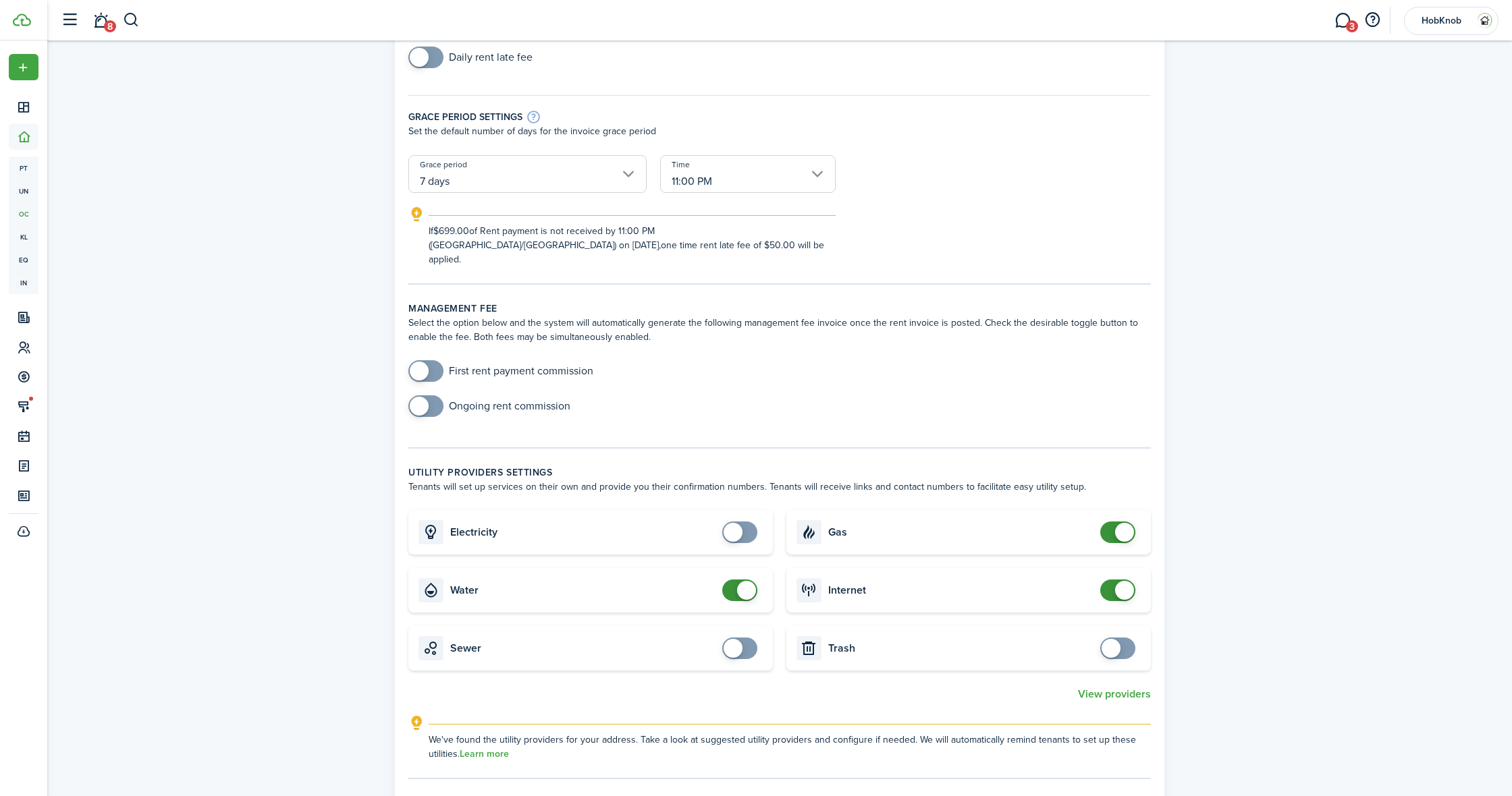
scroll to position [200, 1]
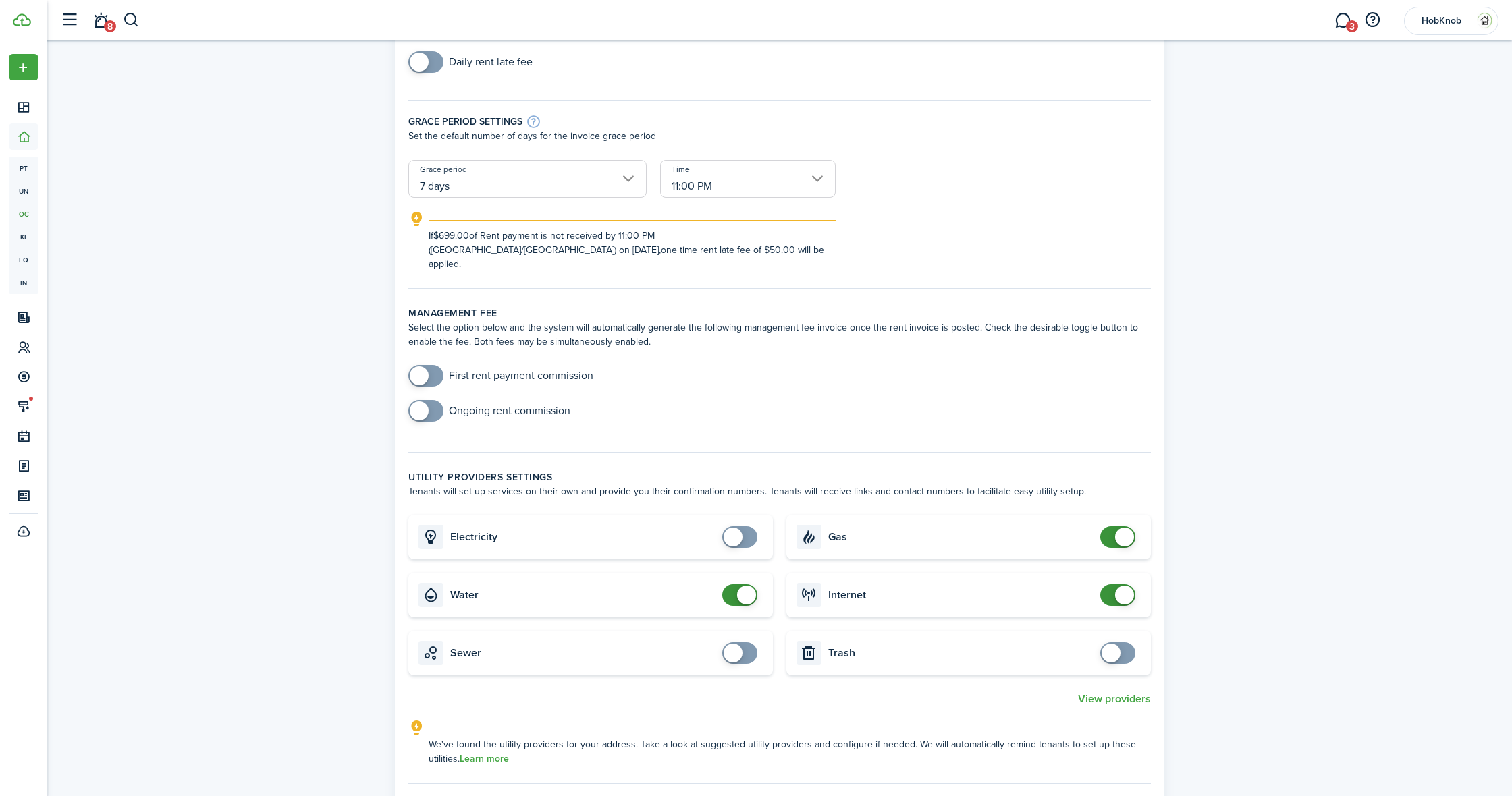
checkbox input "false"
click at [744, 586] on span at bounding box center [747, 595] width 19 height 19
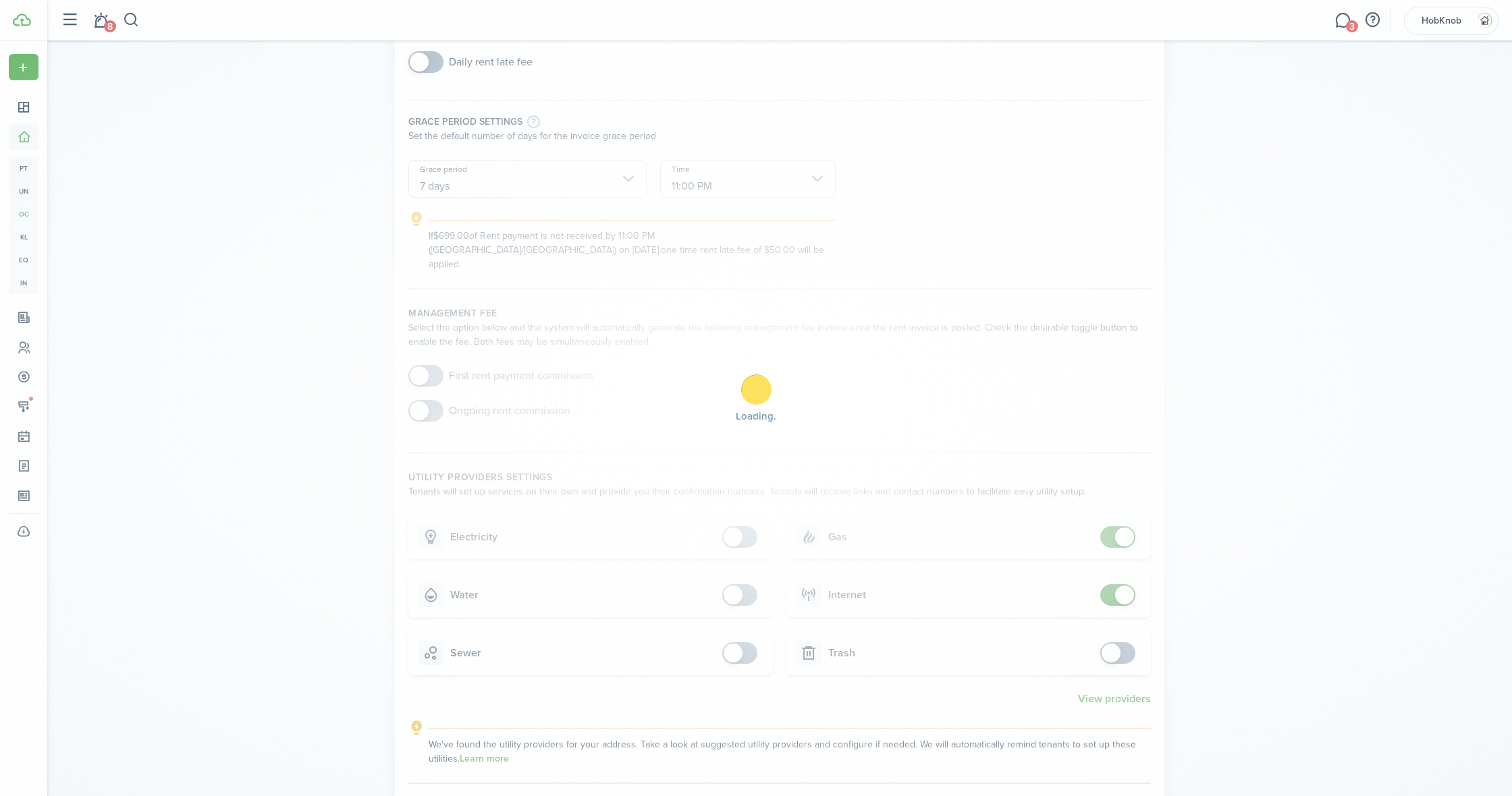
scroll to position [200, 0]
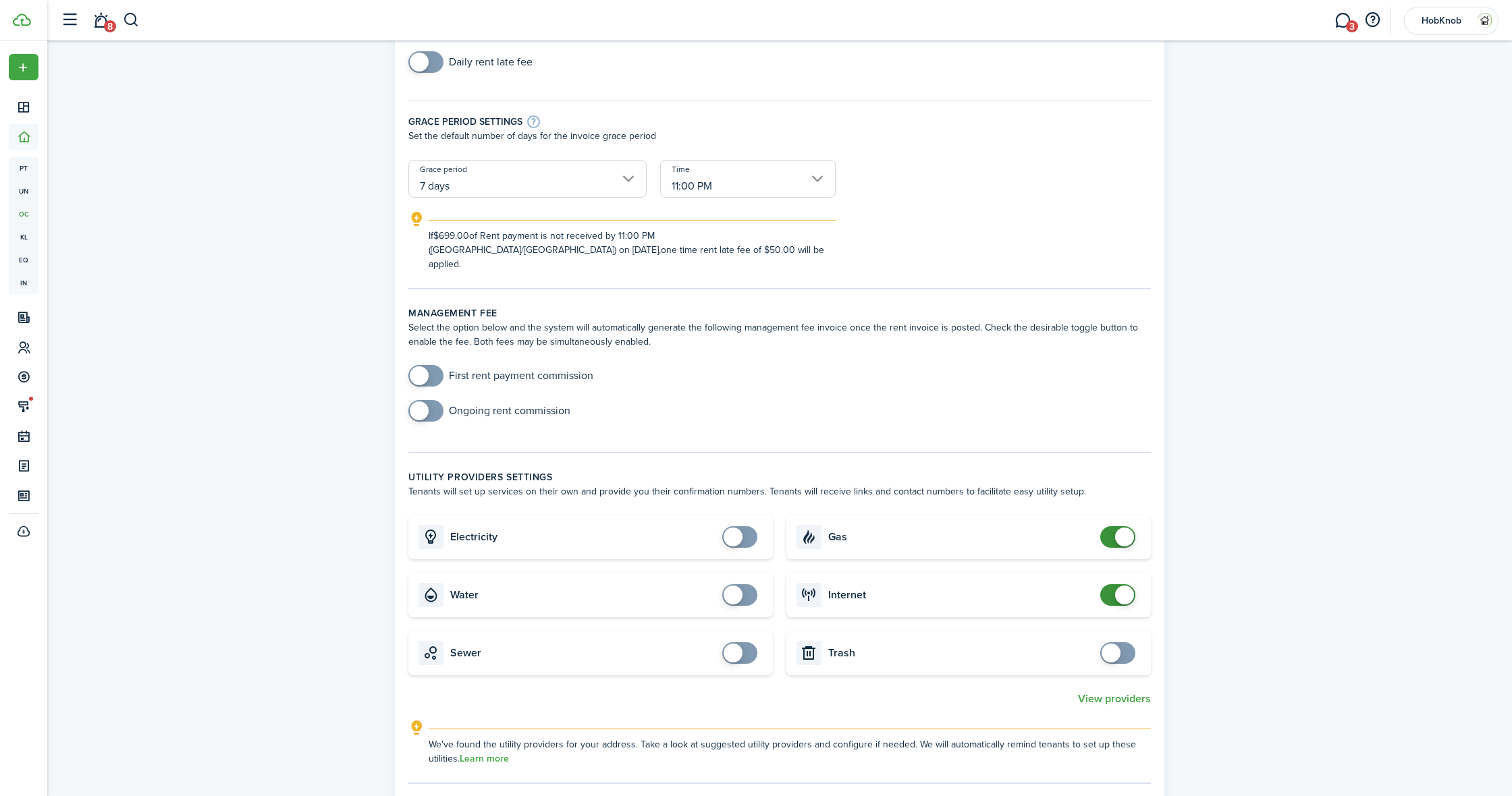
checkbox input "false"
click at [1125, 528] on span at bounding box center [1124, 537] width 19 height 19
checkbox input "false"
click at [1123, 586] on span at bounding box center [1124, 595] width 19 height 19
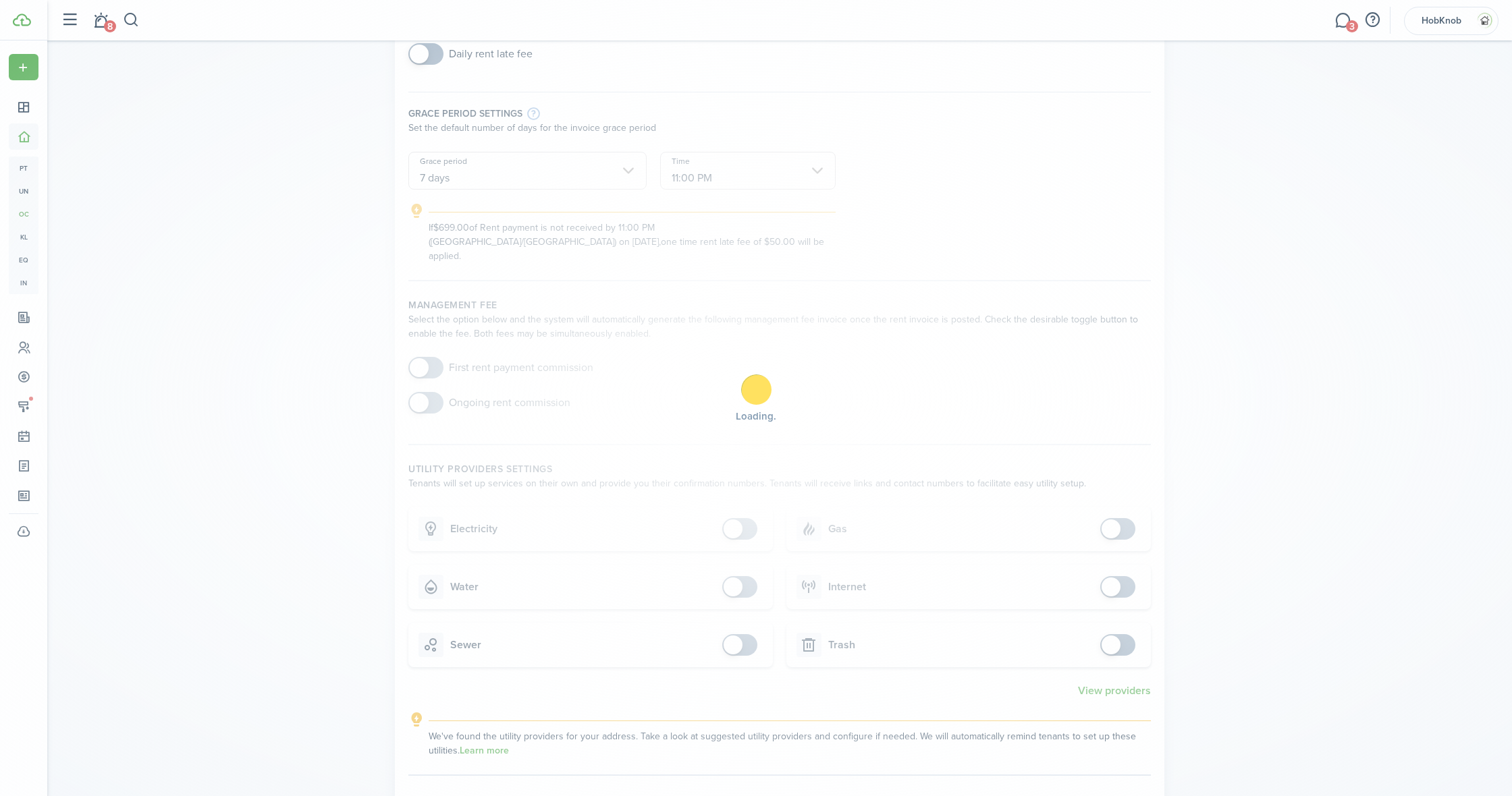
scroll to position [210, 0]
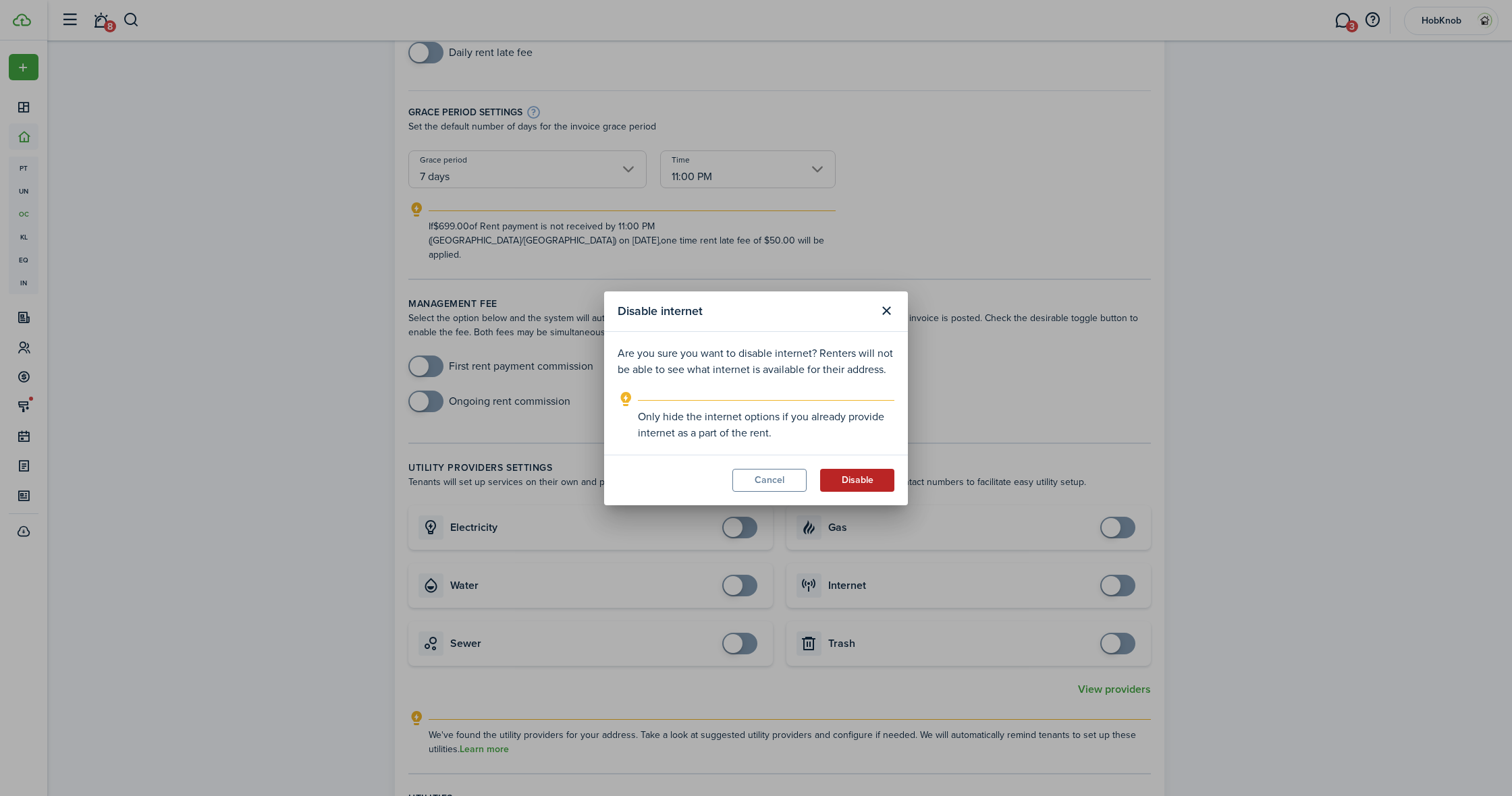
click at [863, 482] on button "Disable" at bounding box center [857, 480] width 74 height 23
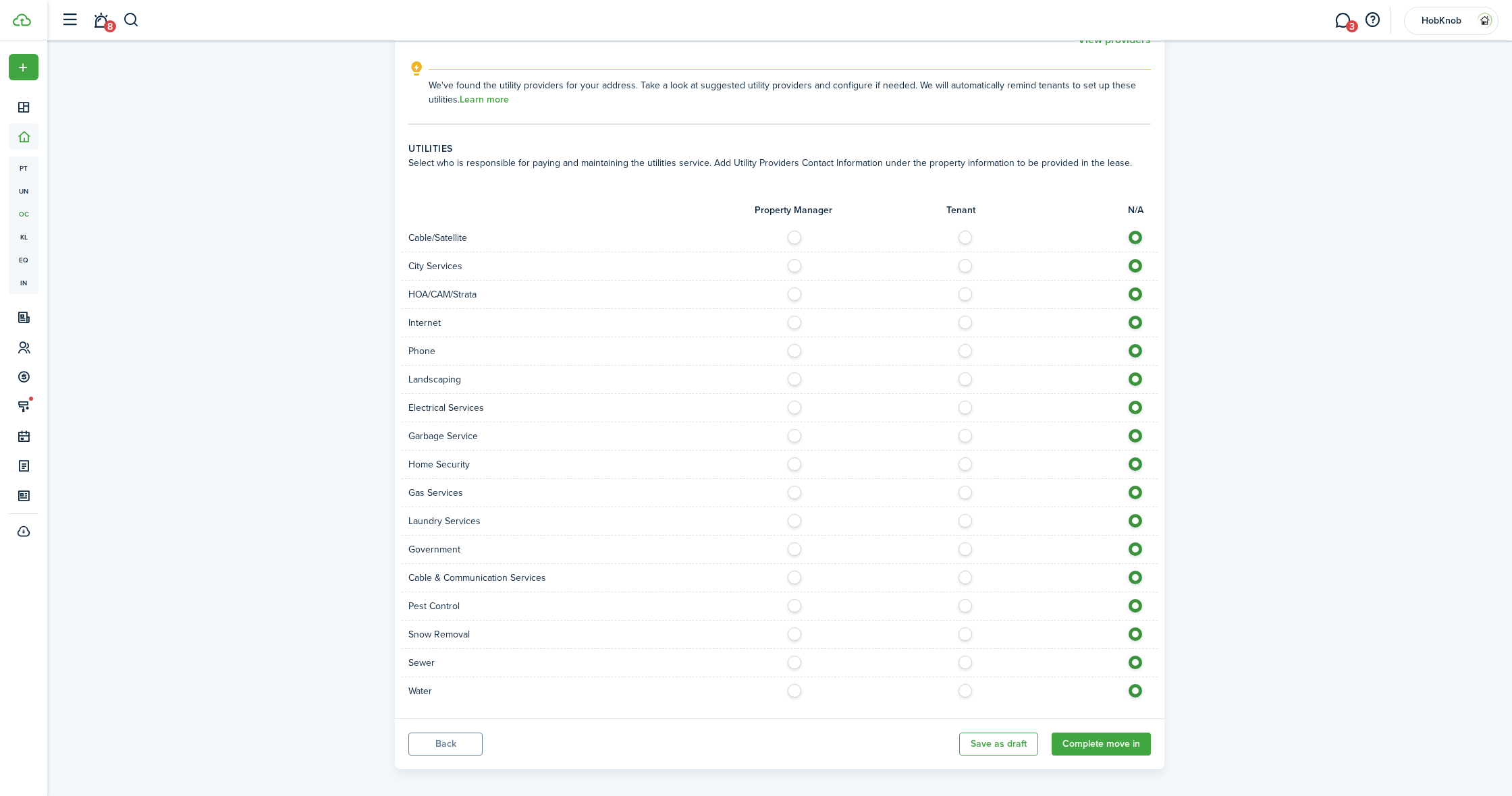
scroll to position [856, 0]
click at [1109, 737] on button "Complete move in" at bounding box center [1102, 748] width 99 height 23
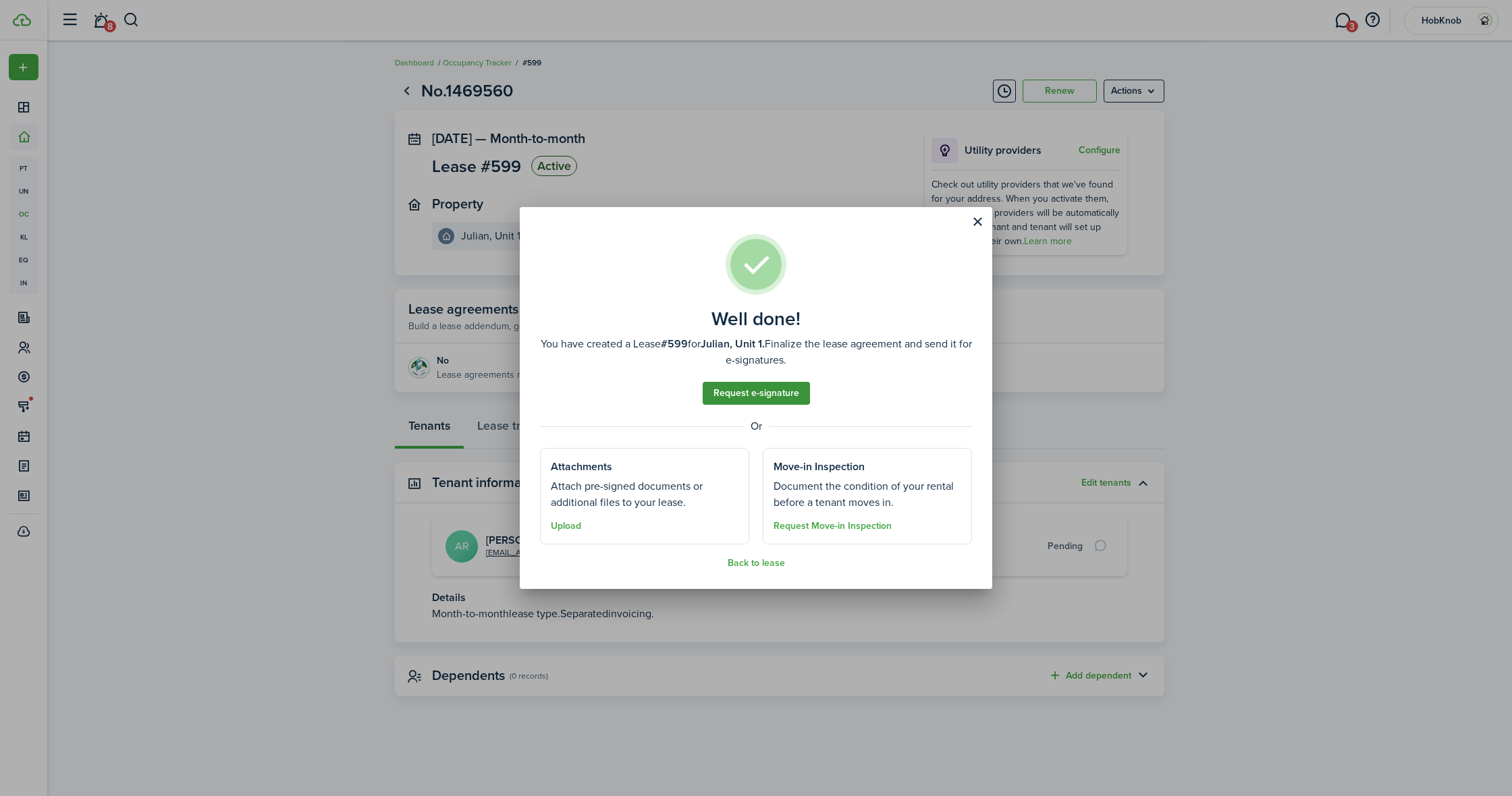
click at [749, 389] on link "Request e-signature" at bounding box center [756, 393] width 107 height 23
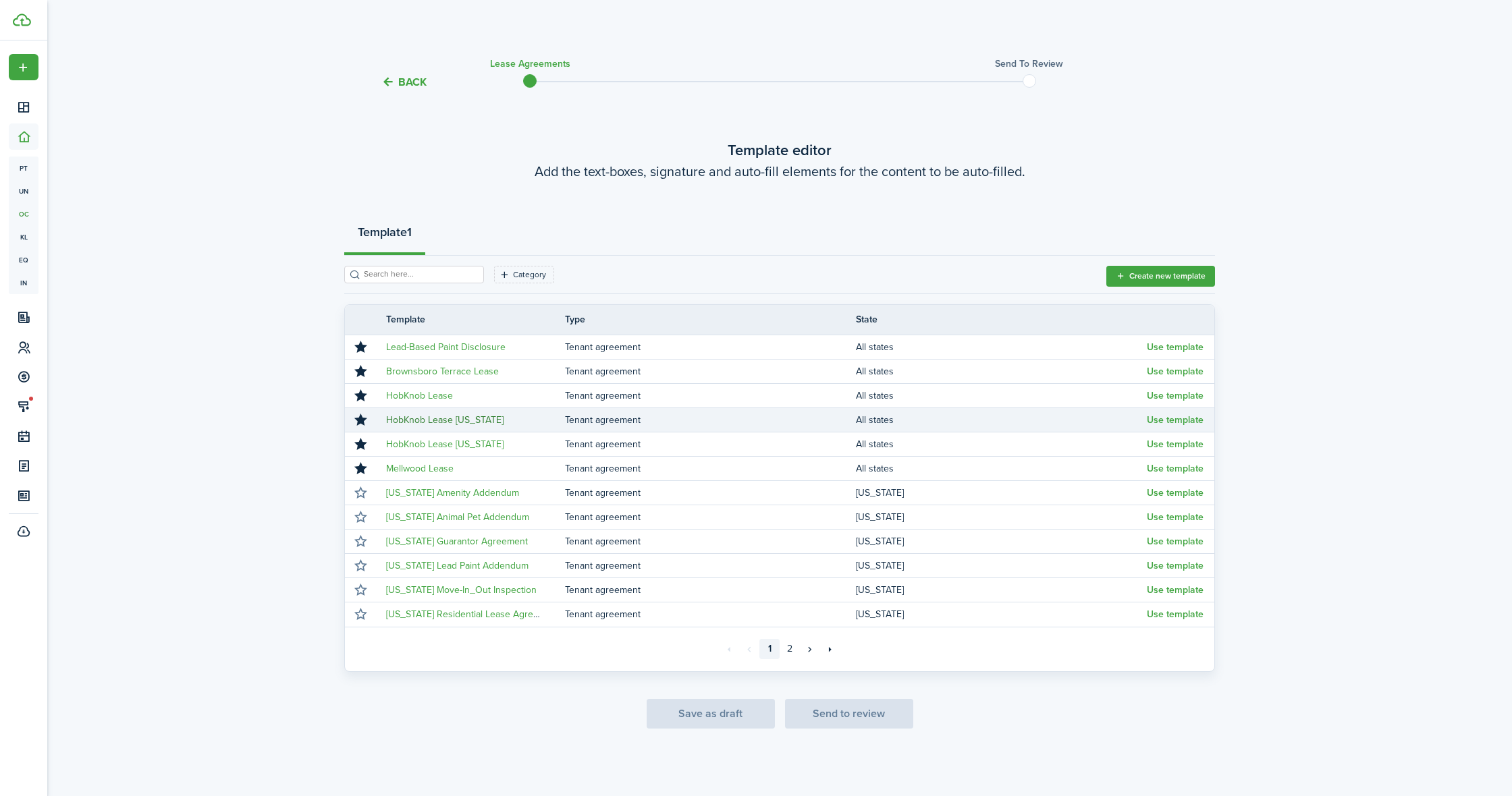
click at [458, 422] on link "HobKnob Lease [US_STATE]" at bounding box center [445, 420] width 118 height 14
click at [1177, 421] on button "Use template" at bounding box center [1175, 420] width 57 height 11
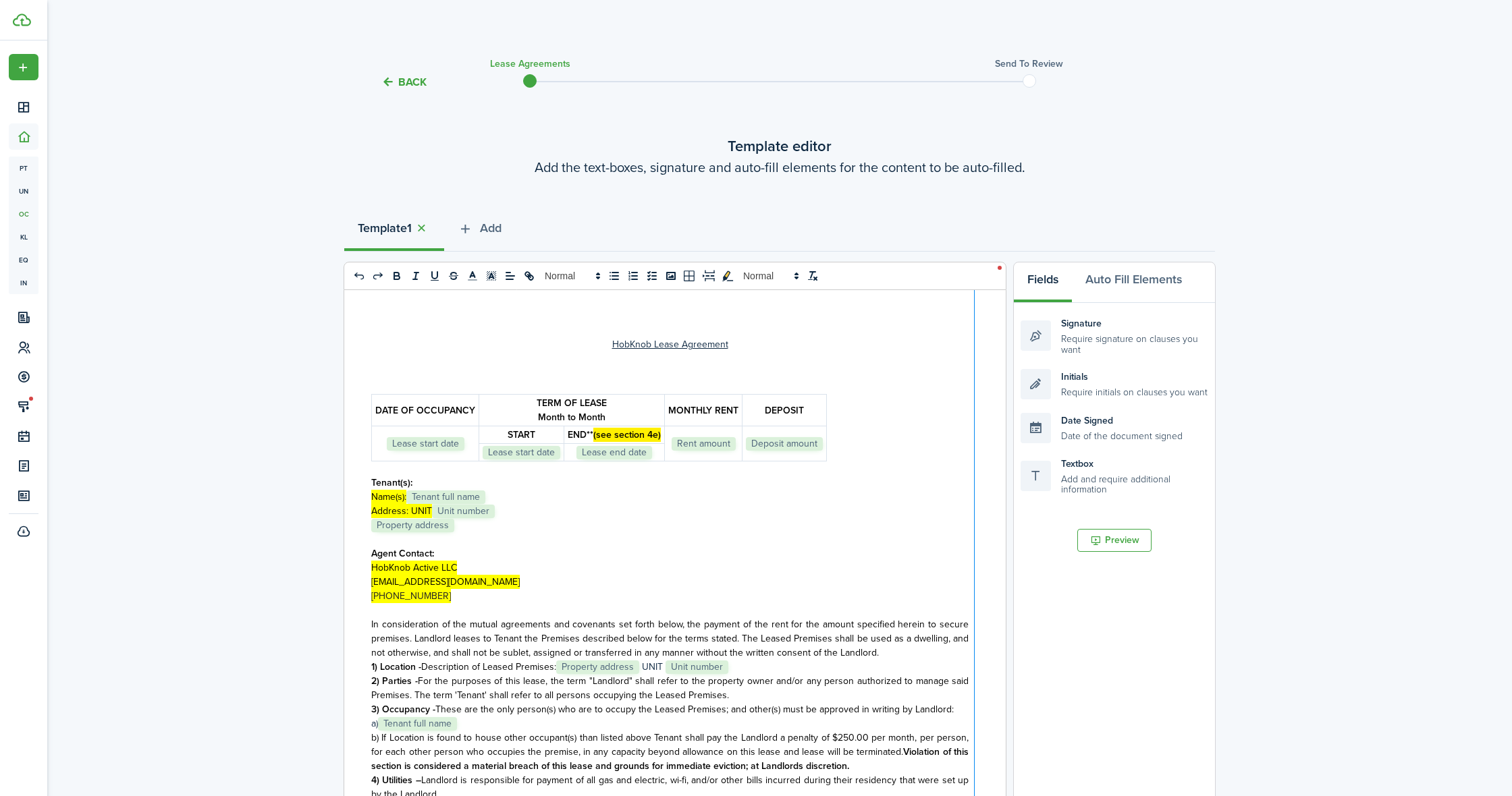
drag, startPoint x: 824, startPoint y: 422, endPoint x: 974, endPoint y: 428, distance: 150.1
click at [974, 428] on div at bounding box center [974, 555] width 4 height 531
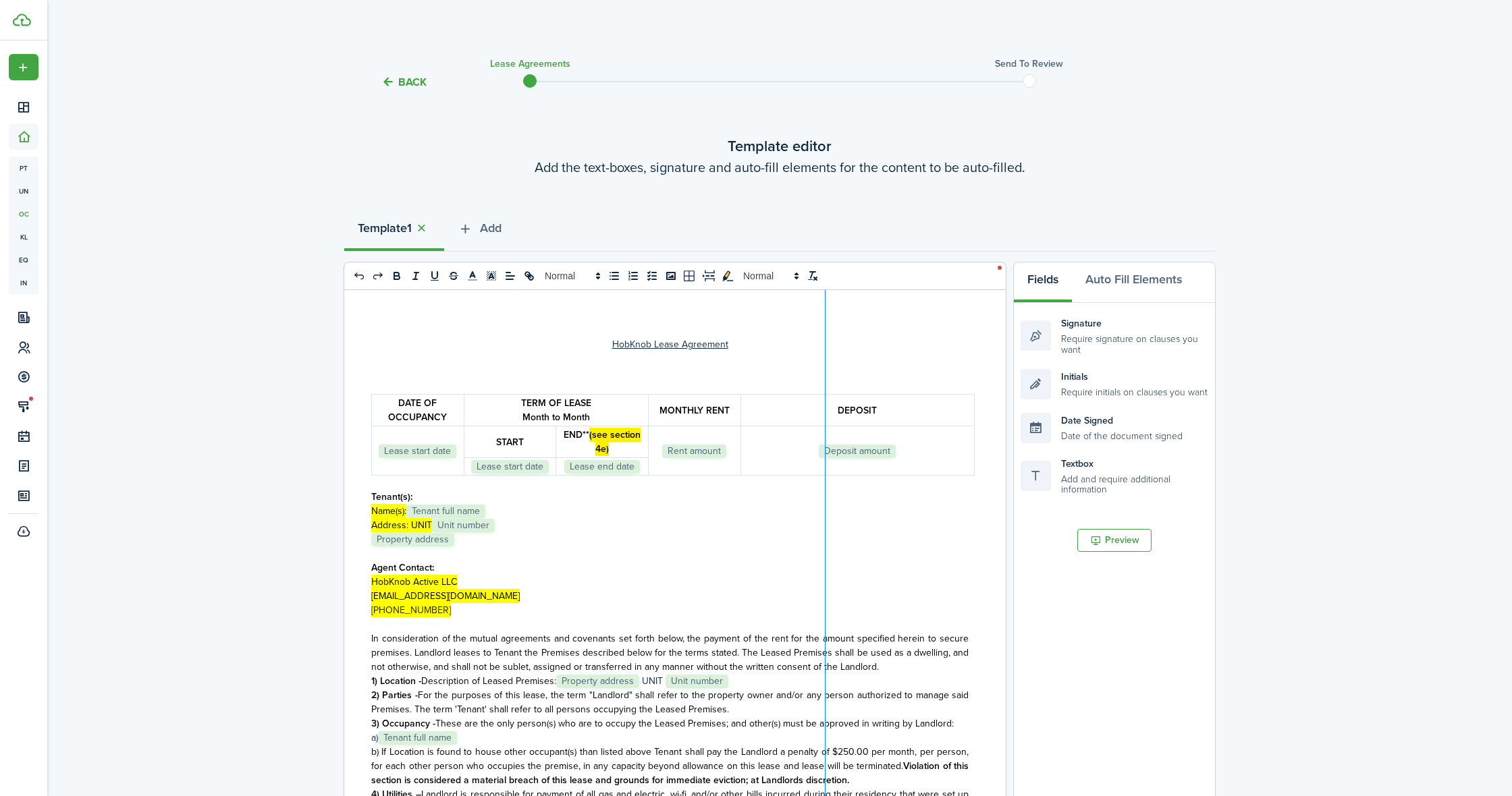
drag, startPoint x: 740, startPoint y: 414, endPoint x: 828, endPoint y: 414, distance: 88.0
click at [827, 414] on div at bounding box center [825, 555] width 4 height 531
click at [459, 452] on p "﻿ Lease start date ﻿" at bounding box center [417, 451] width 85 height 14
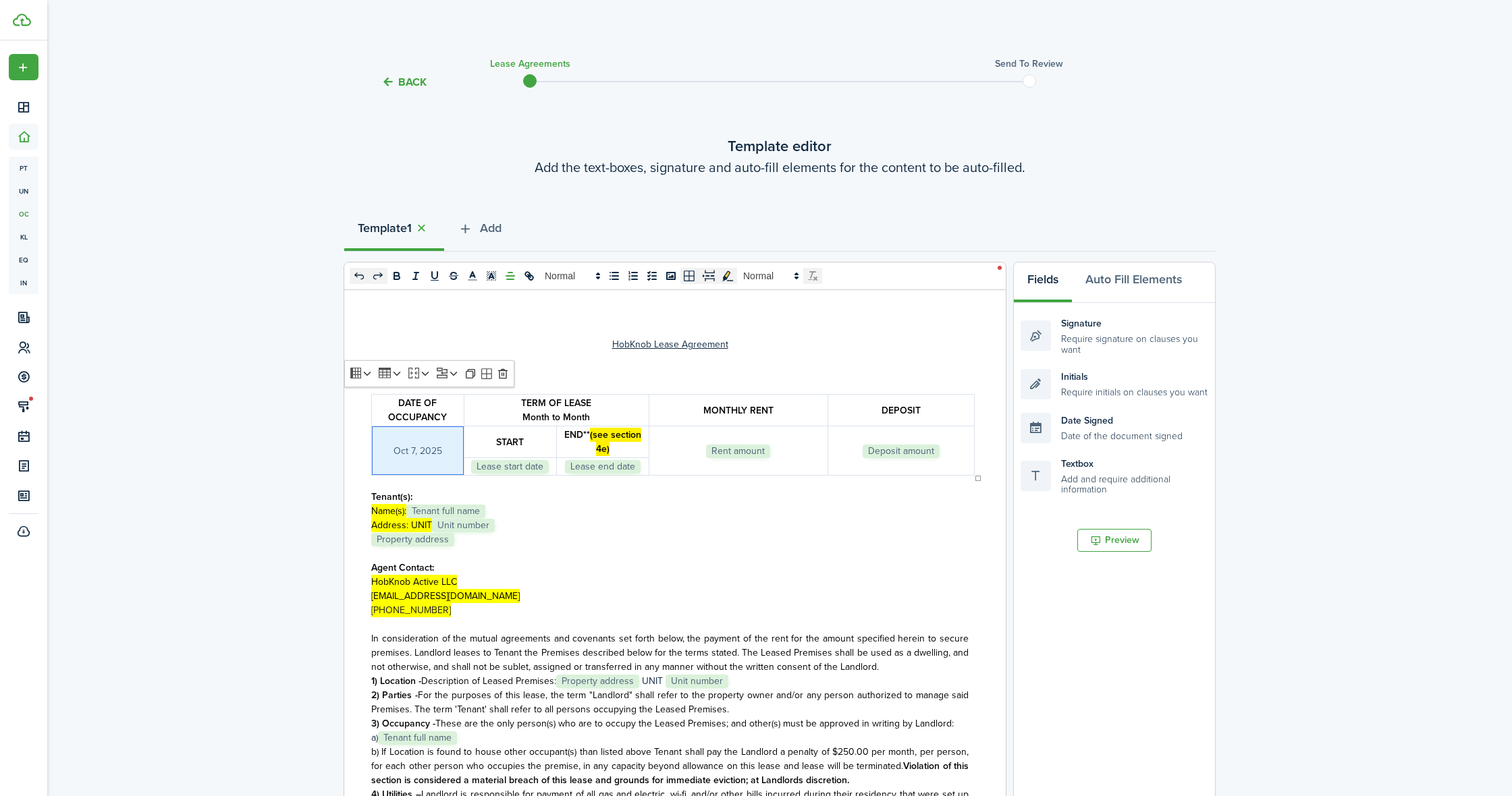
drag, startPoint x: 550, startPoint y: 468, endPoint x: 578, endPoint y: 469, distance: 28.0
click at [550, 468] on p "﻿ Lease start date ﻿" at bounding box center [510, 466] width 85 height 14
click at [642, 467] on p "﻿ Lease end date ﻿" at bounding box center [602, 466] width 85 height 14
click at [520, 467] on p "﻿-" at bounding box center [510, 466] width 85 height 14
click at [638, 466] on p "﻿[DATE]" at bounding box center [602, 466] width 85 height 14
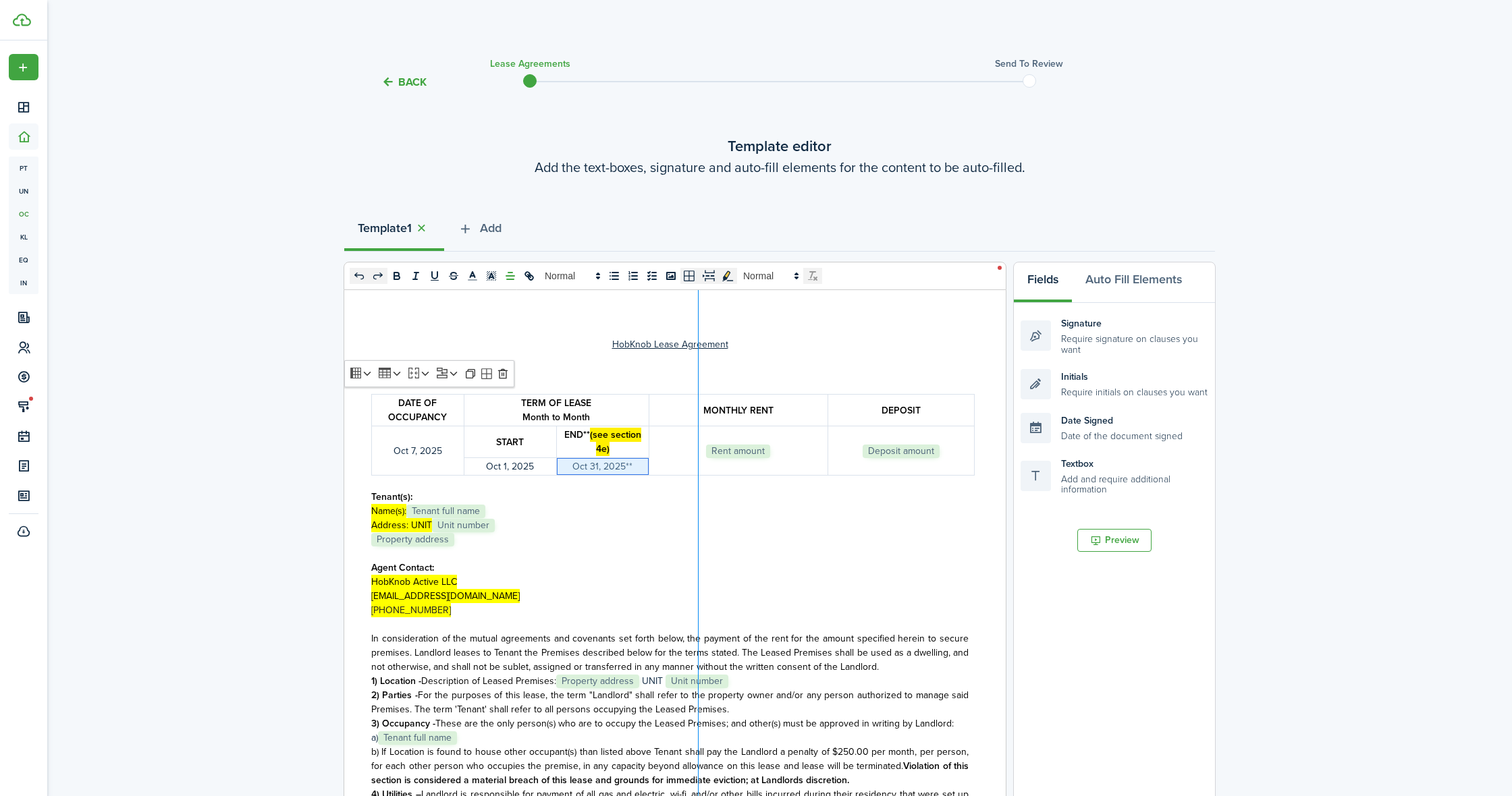
drag, startPoint x: 648, startPoint y: 412, endPoint x: 698, endPoint y: 411, distance: 50.0
click at [698, 411] on div at bounding box center [698, 555] width 4 height 531
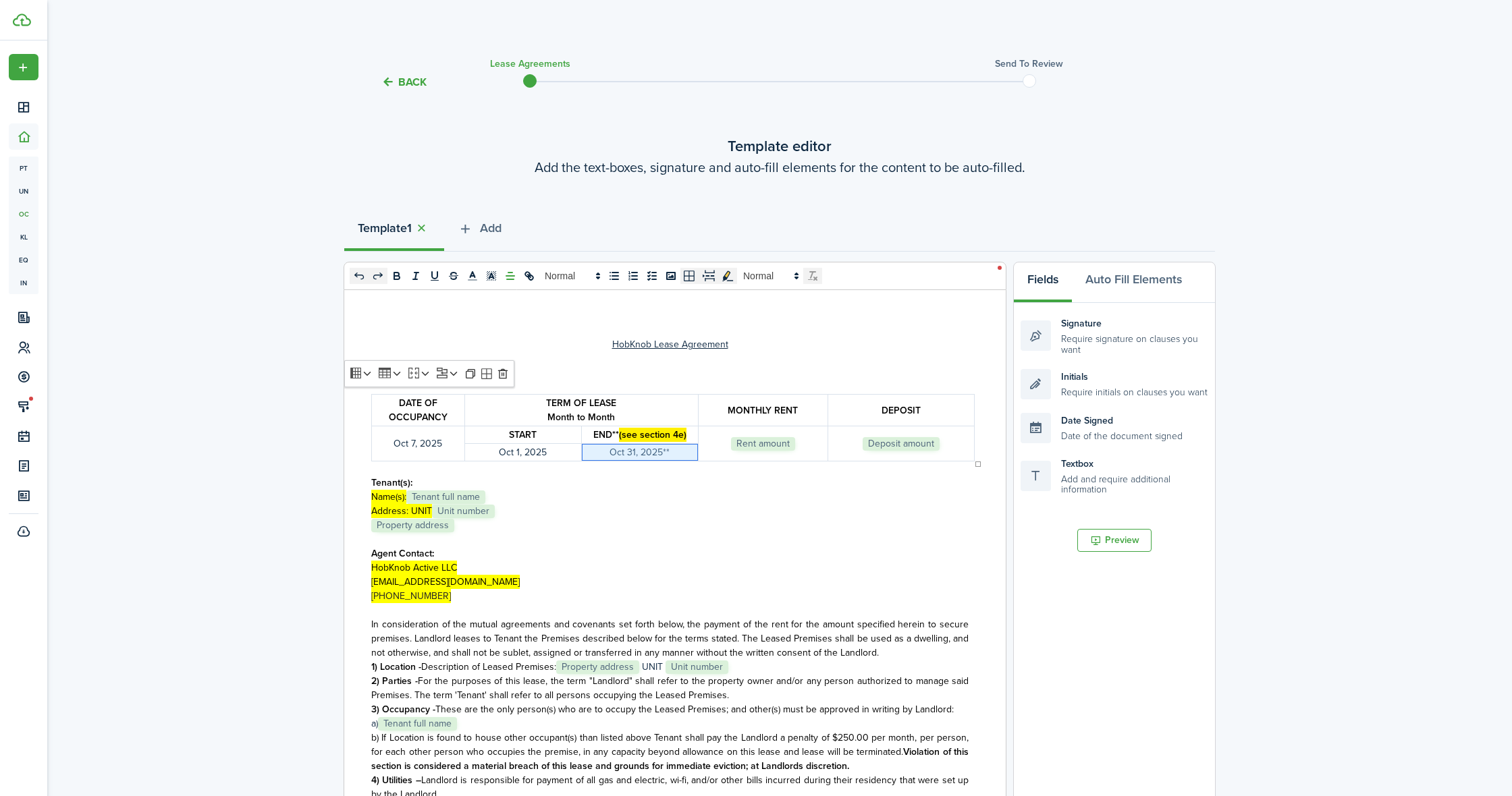
click at [816, 445] on p "﻿ Rent amount ﻿" at bounding box center [763, 444] width 122 height 14
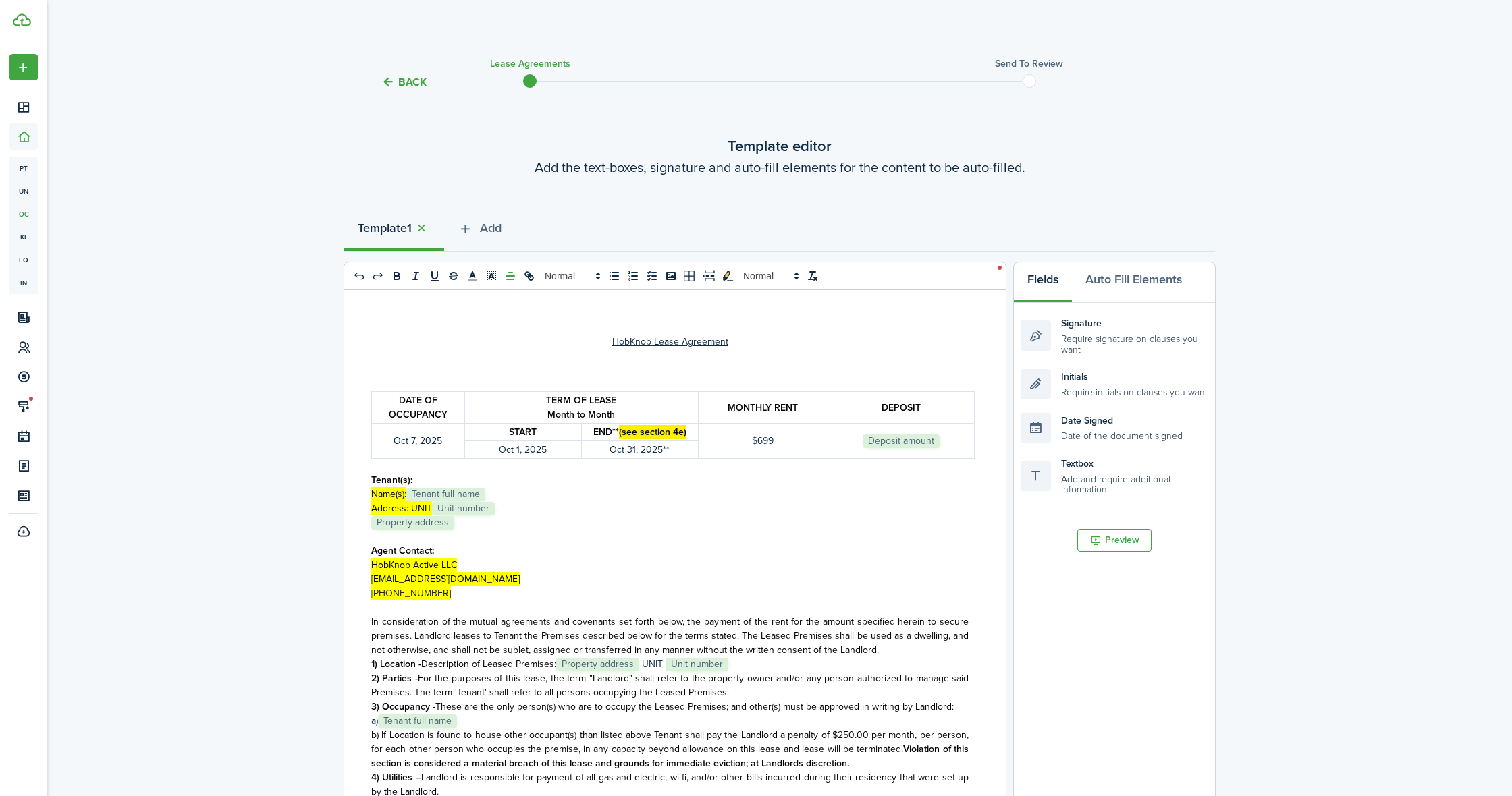
click at [945, 438] on p "﻿ Deposit amount ﻿" at bounding box center [901, 441] width 139 height 14
click at [494, 496] on p "Name(s): ﻿ Tenant full name ﻿" at bounding box center [670, 496] width 597 height 14
click at [511, 510] on p "Address: UNIT ﻿ Unit number ﻿" at bounding box center [670, 510] width 597 height 14
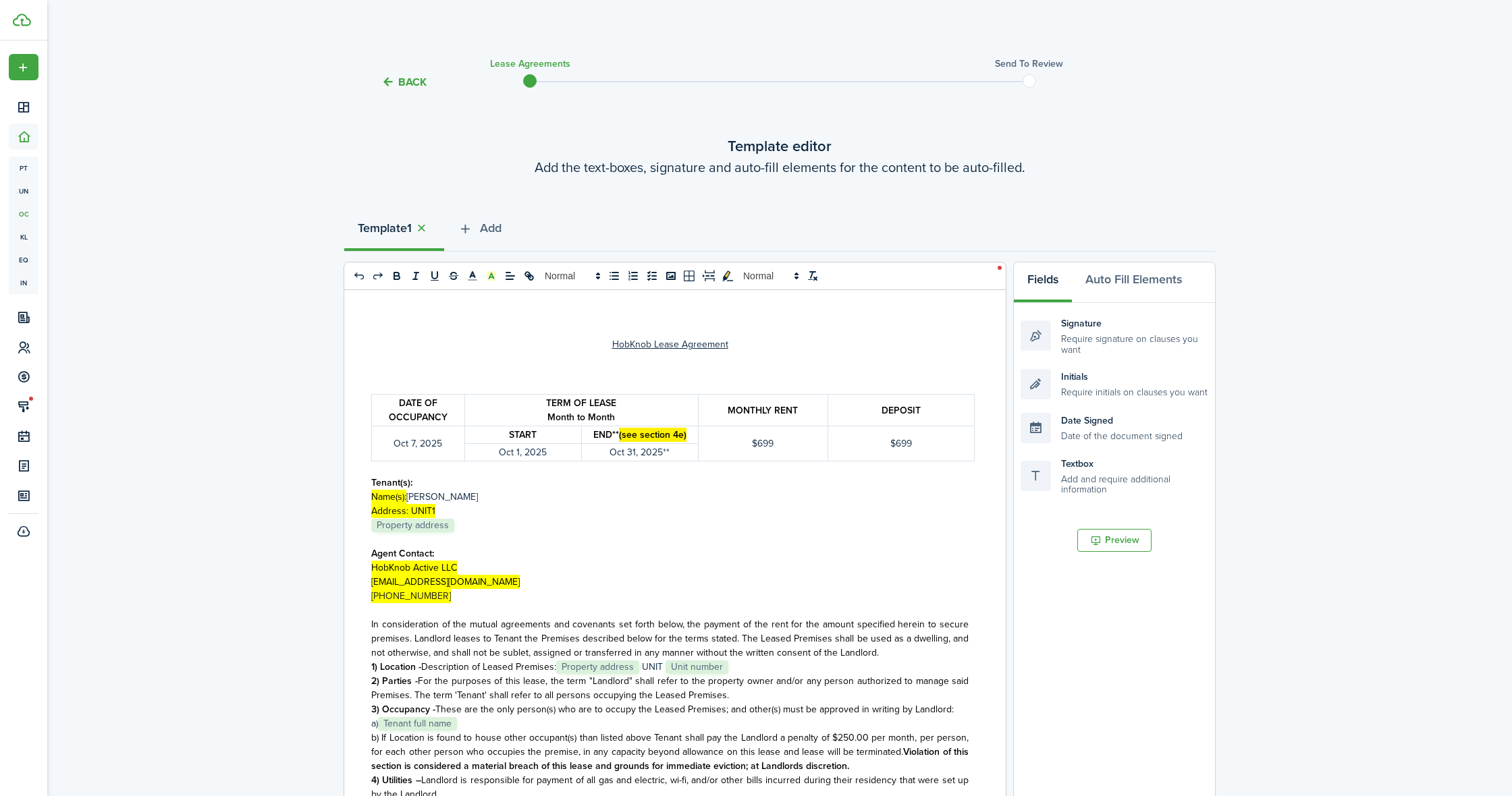
scroll to position [0, 0]
click at [469, 526] on p "﻿ Property address ﻿" at bounding box center [670, 525] width 597 height 14
drag, startPoint x: 741, startPoint y: 666, endPoint x: 627, endPoint y: 666, distance: 114.0
click at [627, 666] on p "1) Location - Description of Leased Premises : ﻿ Property address ﻿ UNIT ﻿ Unit…" at bounding box center [670, 665] width 597 height 14
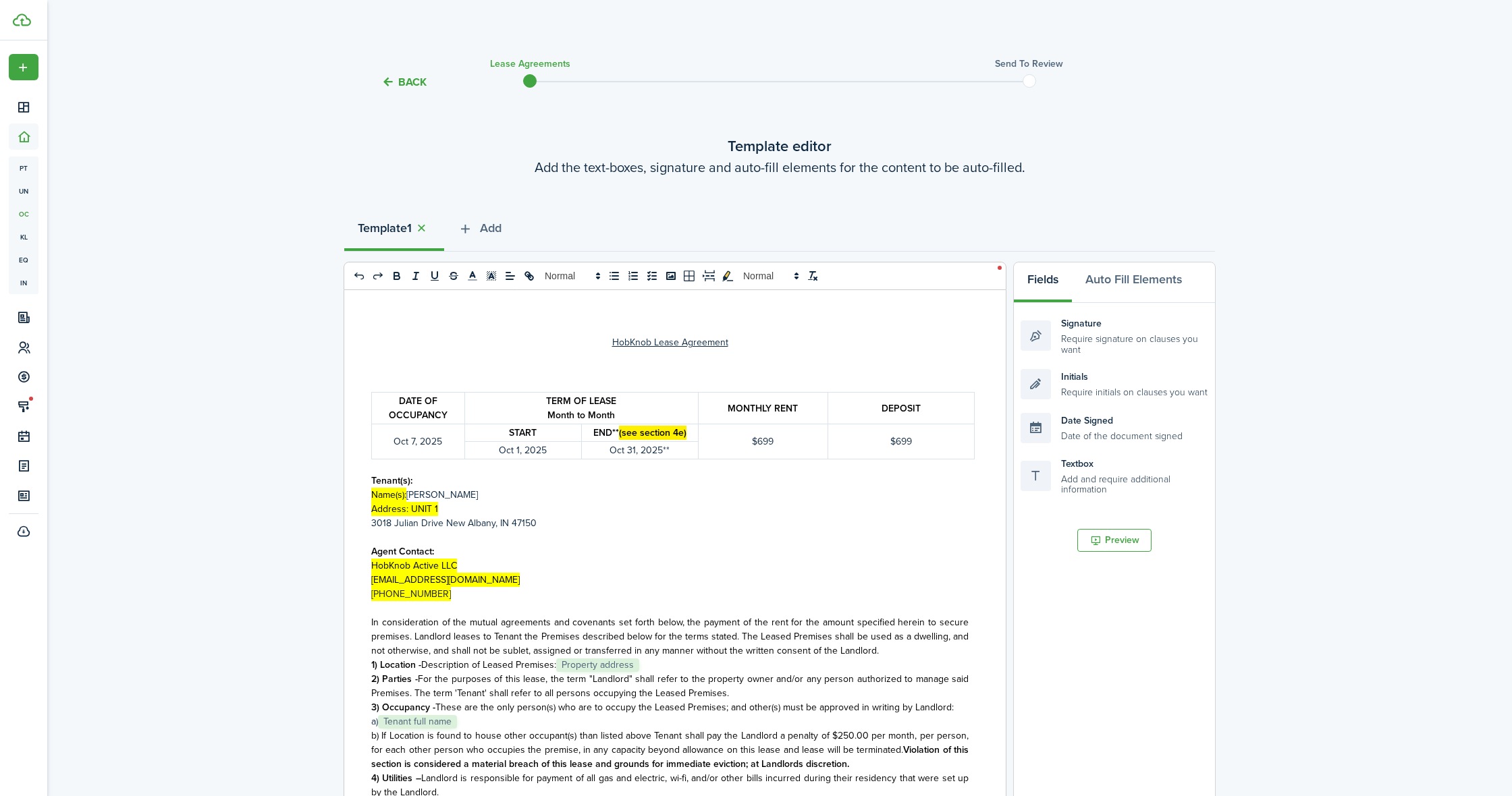
click at [654, 666] on p "1) Location - Description of Leased Premises : ﻿ Property address" at bounding box center [670, 665] width 597 height 14
click at [646, 671] on p "1) Location - Description of Leased Premises : ﻿310" at bounding box center [670, 665] width 597 height 14
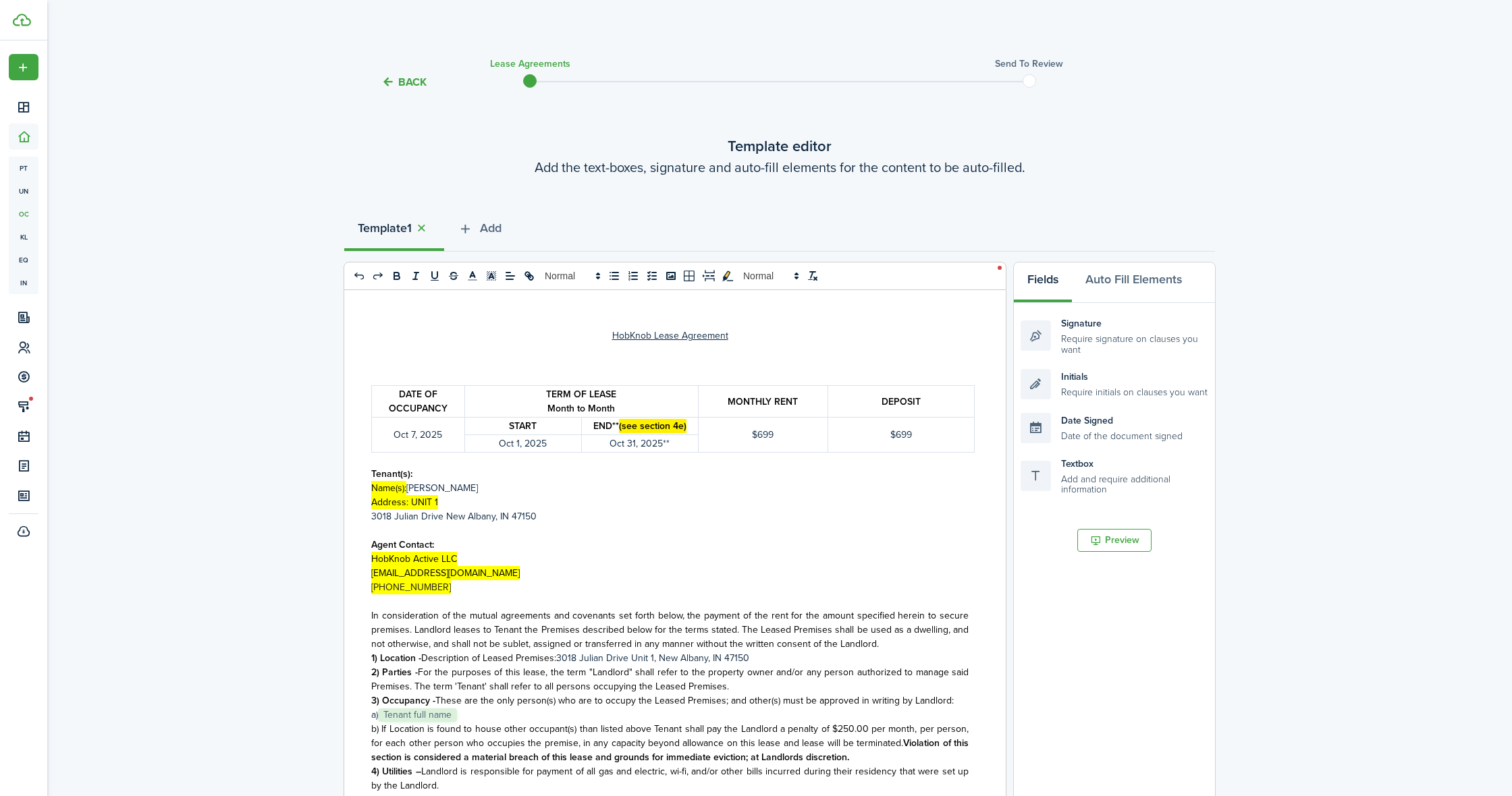
scroll to position [9, 0]
click at [462, 711] on p "a)﻿ Tenant full name ﻿" at bounding box center [670, 714] width 597 height 14
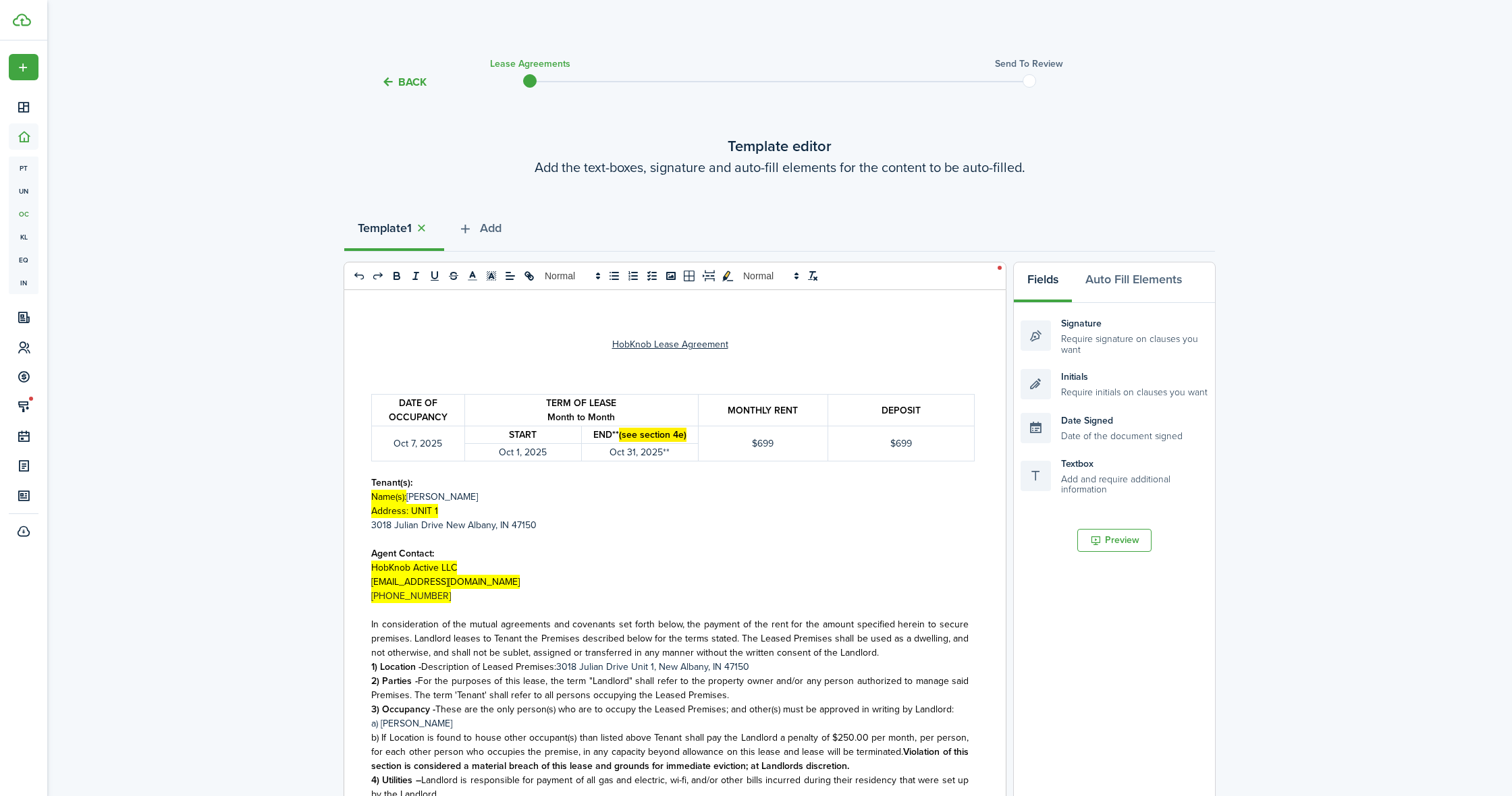
scroll to position [1, 0]
click at [445, 524] on p "﻿[STREET_ADDRESS]" at bounding box center [670, 524] width 597 height 14
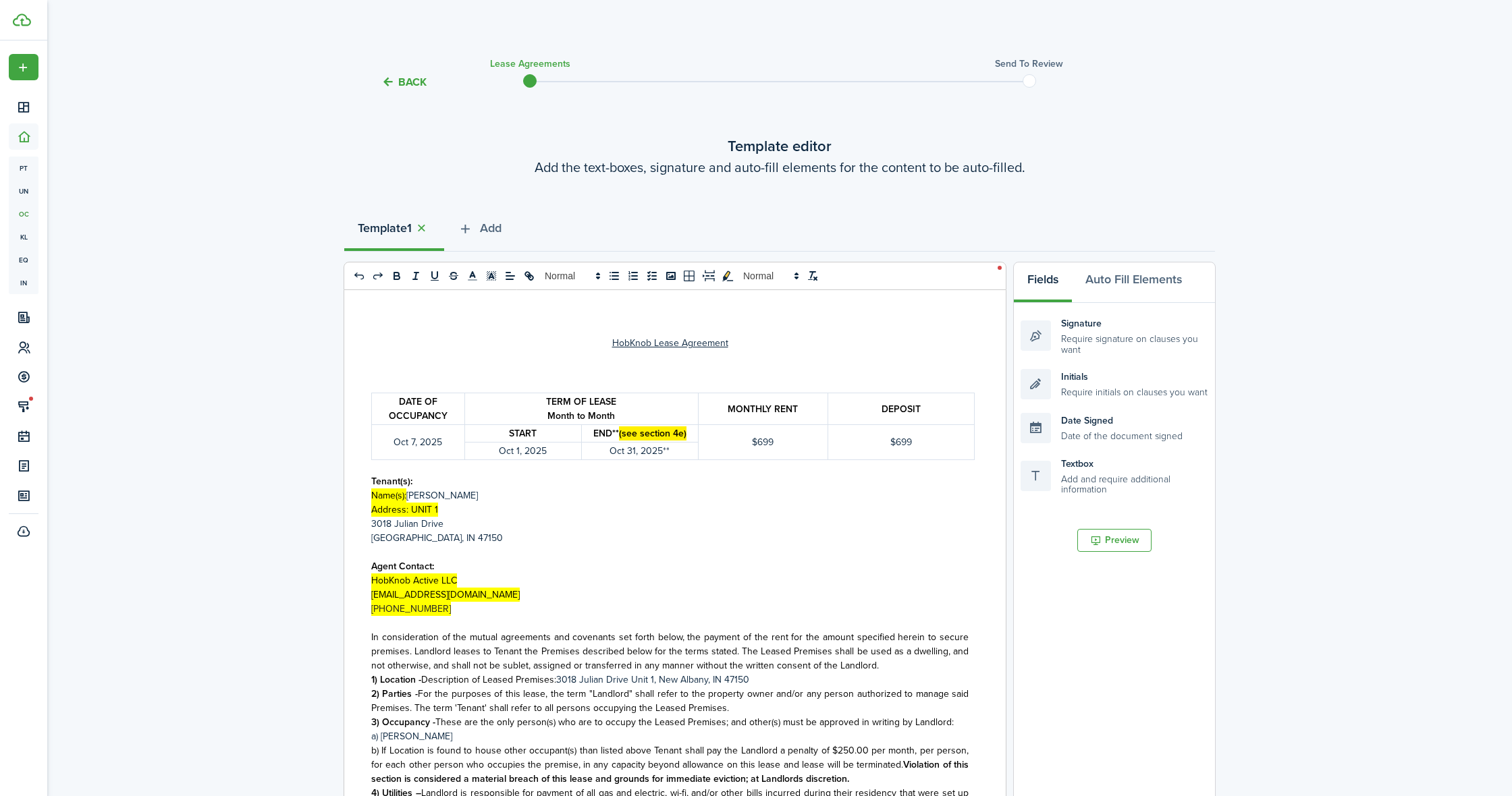
click at [452, 519] on p "﻿[STREET_ADDRESS]" at bounding box center [670, 524] width 597 height 14
click at [444, 507] on p "Address: UNIT 1" at bounding box center [670, 510] width 597 height 14
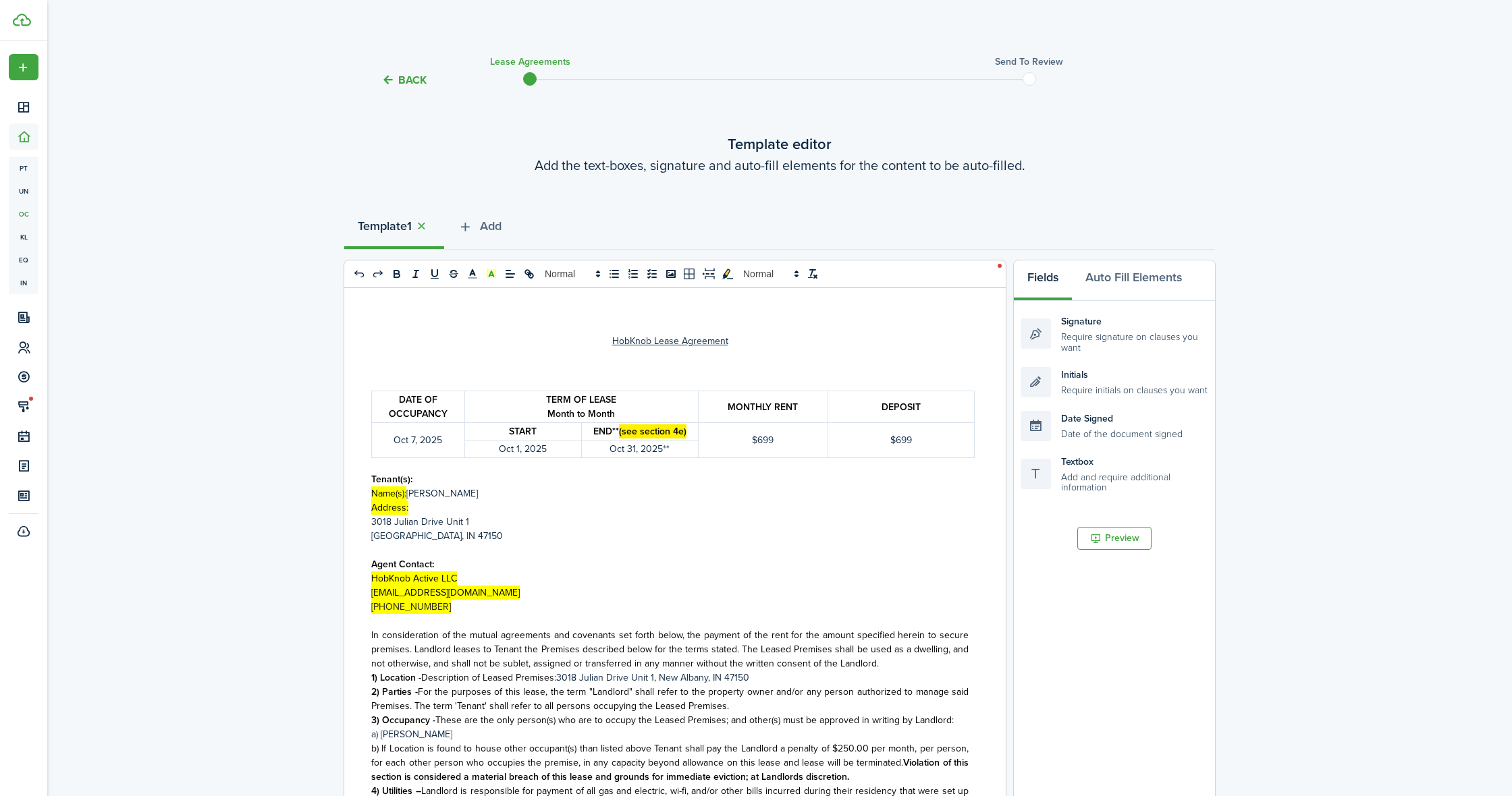
scroll to position [12, 3]
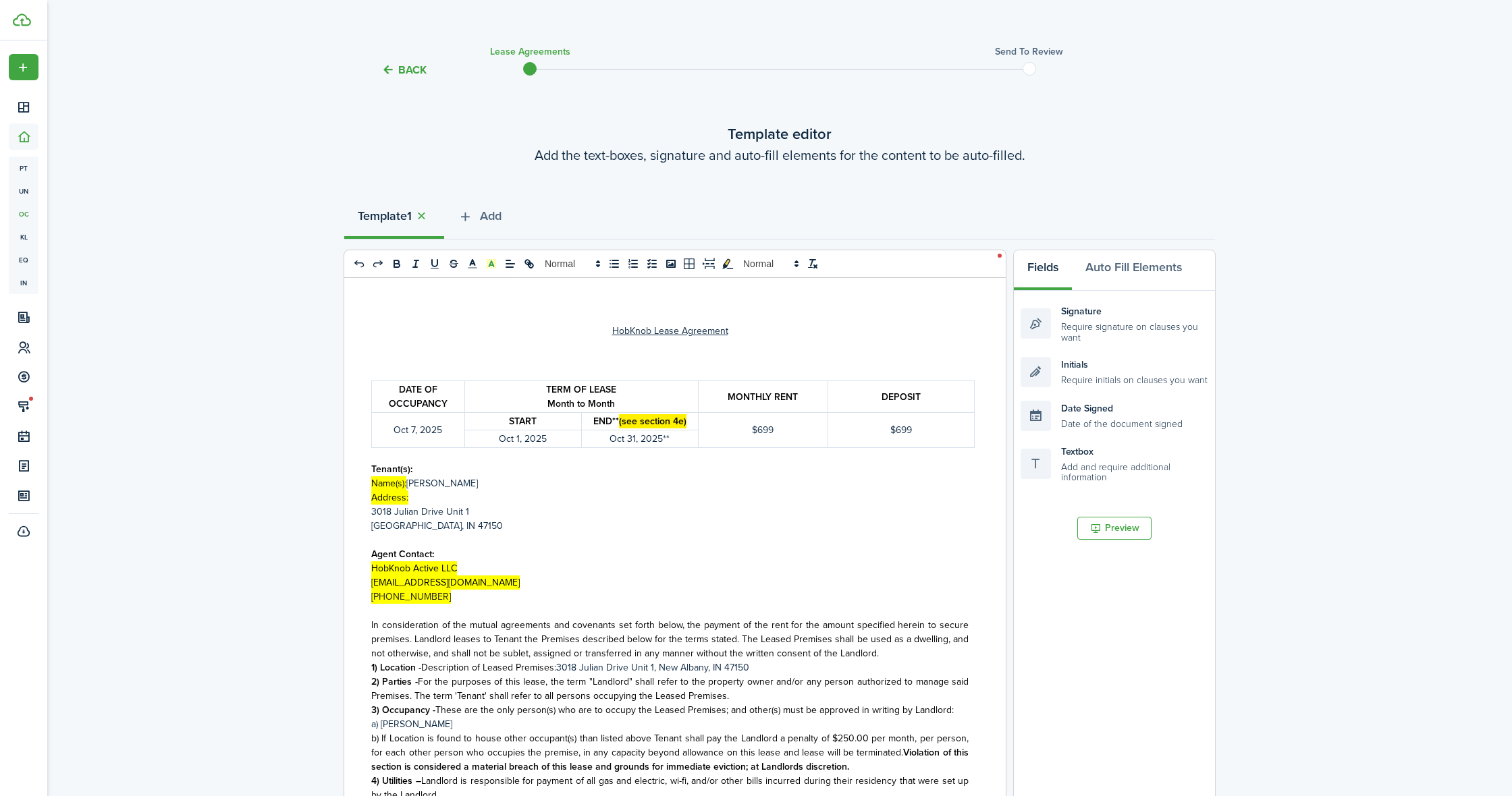
click at [513, 512] on p "﻿[STREET_ADDRESS]" at bounding box center [670, 512] width 597 height 14
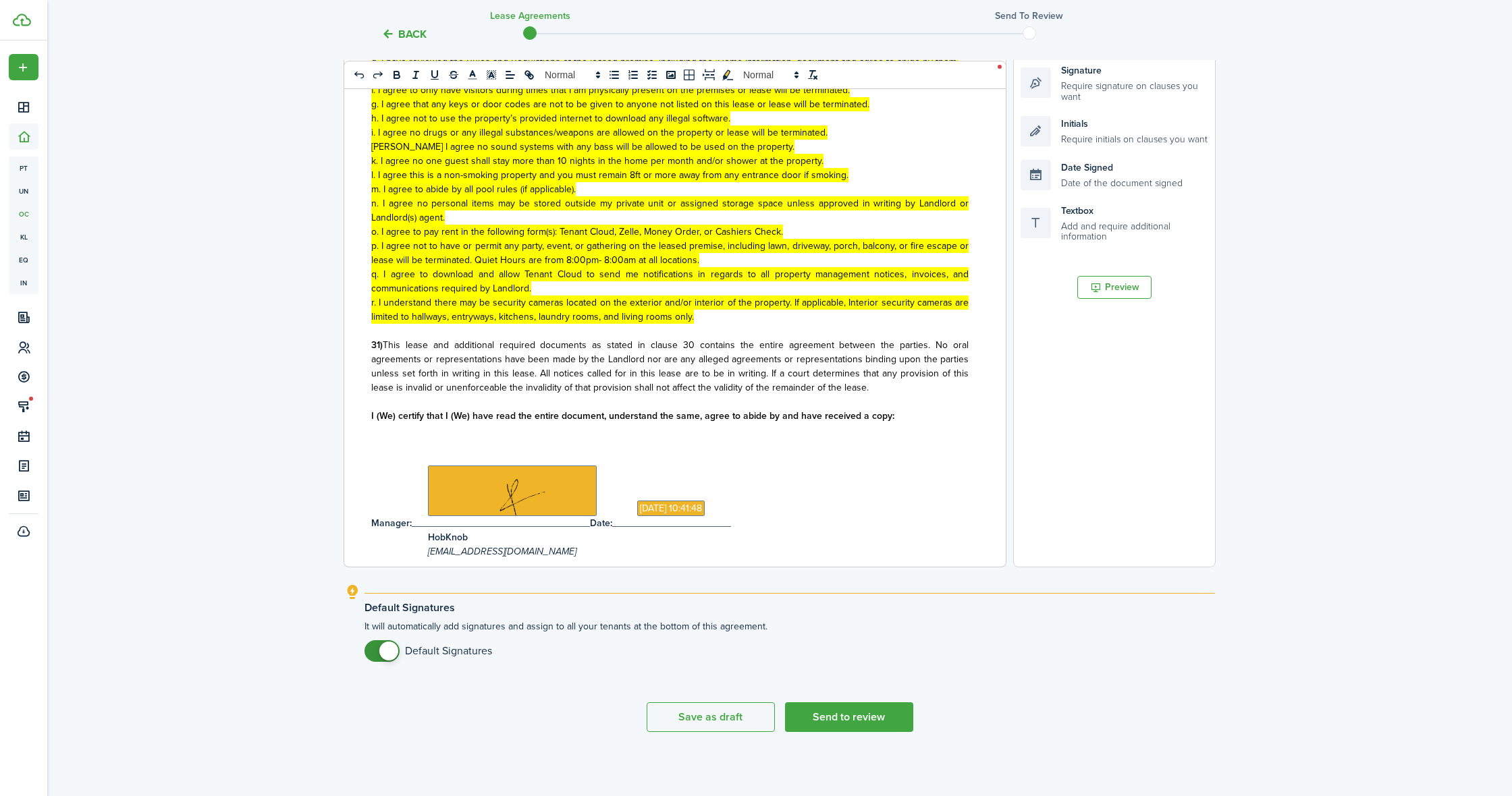
scroll to position [3695, 0]
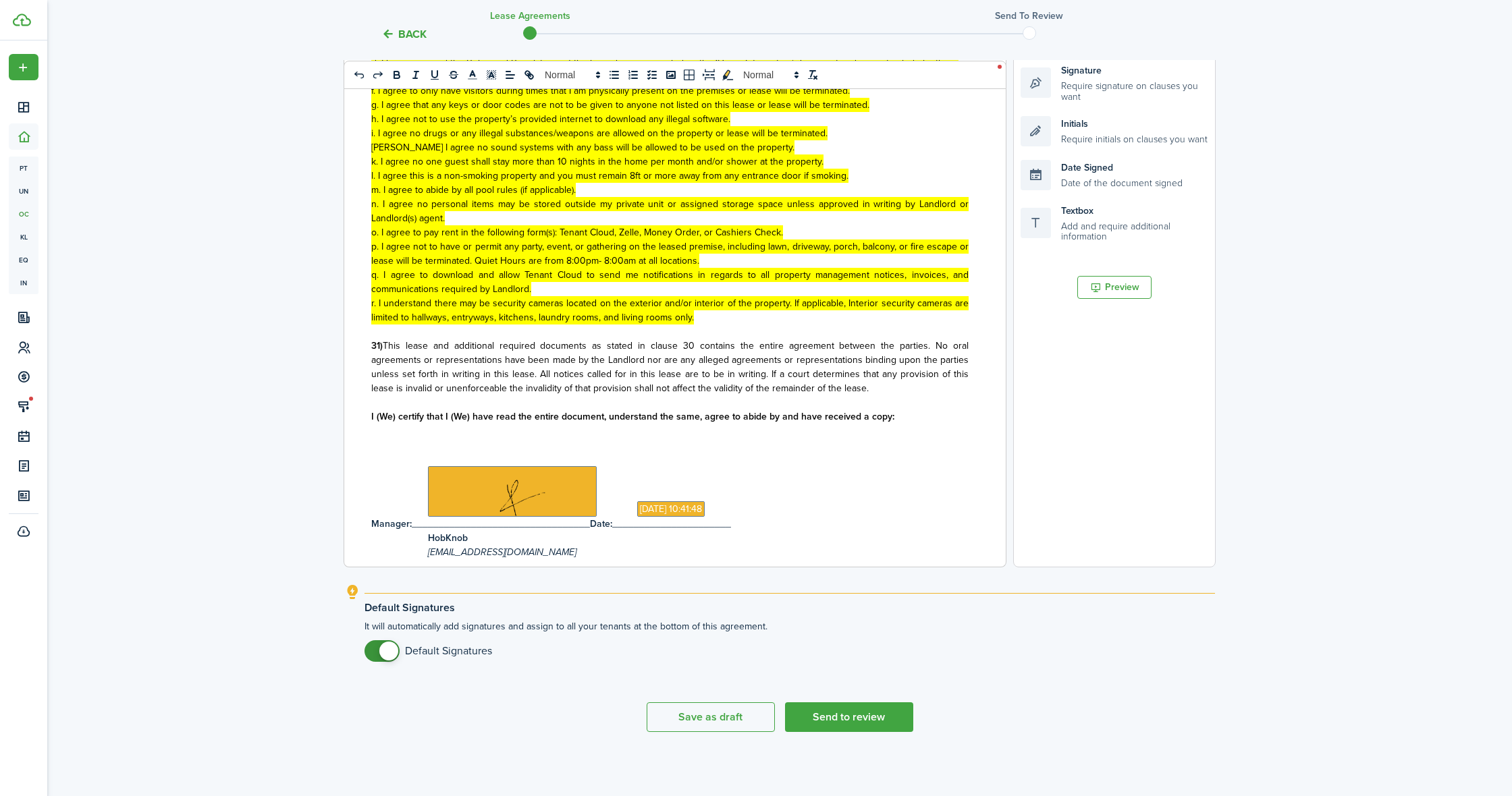
drag, startPoint x: 827, startPoint y: 710, endPoint x: 676, endPoint y: 568, distance: 207.3
click at [827, 710] on button "Send to review" at bounding box center [849, 717] width 128 height 29
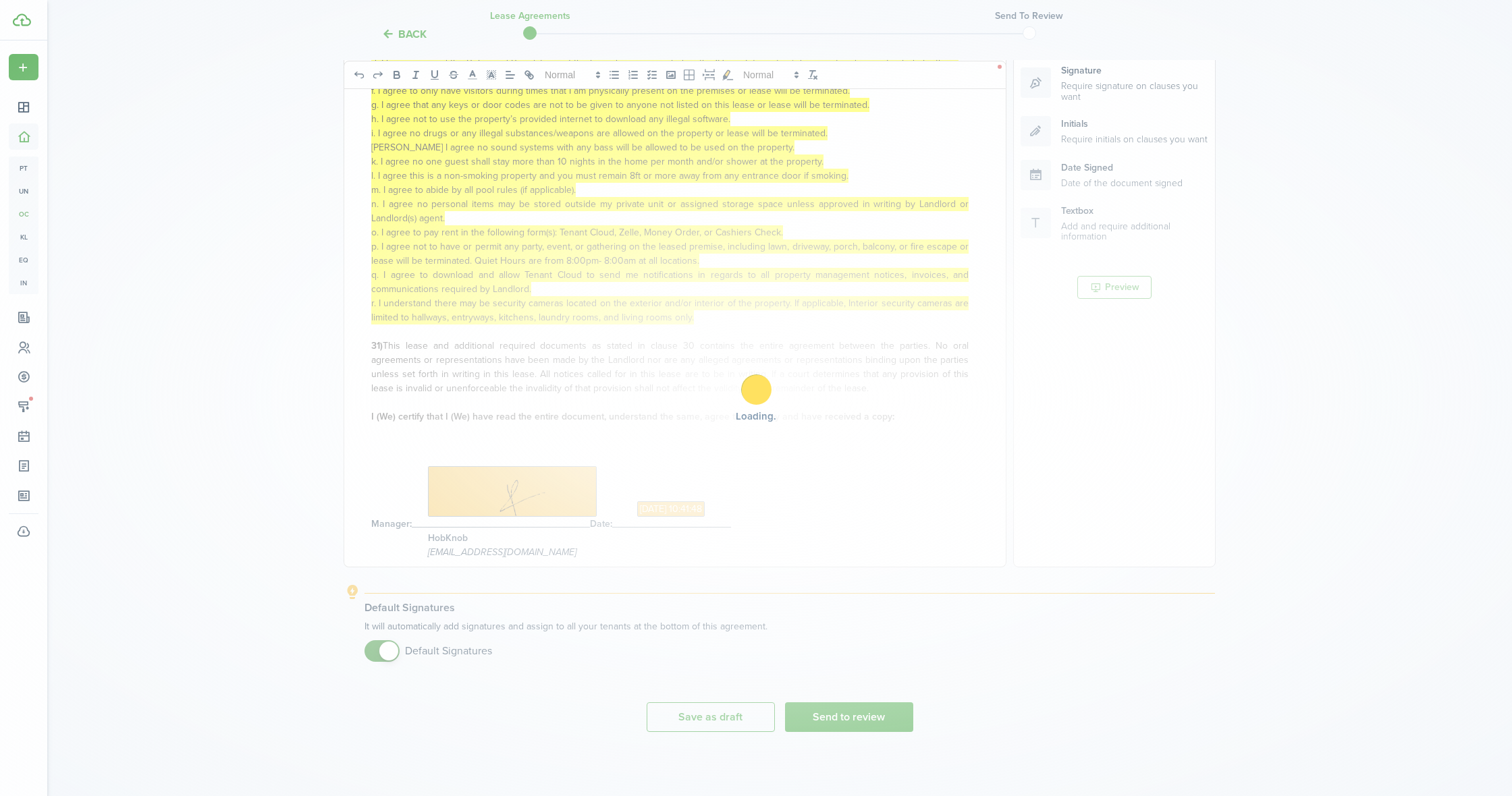
scroll to position [251, 0]
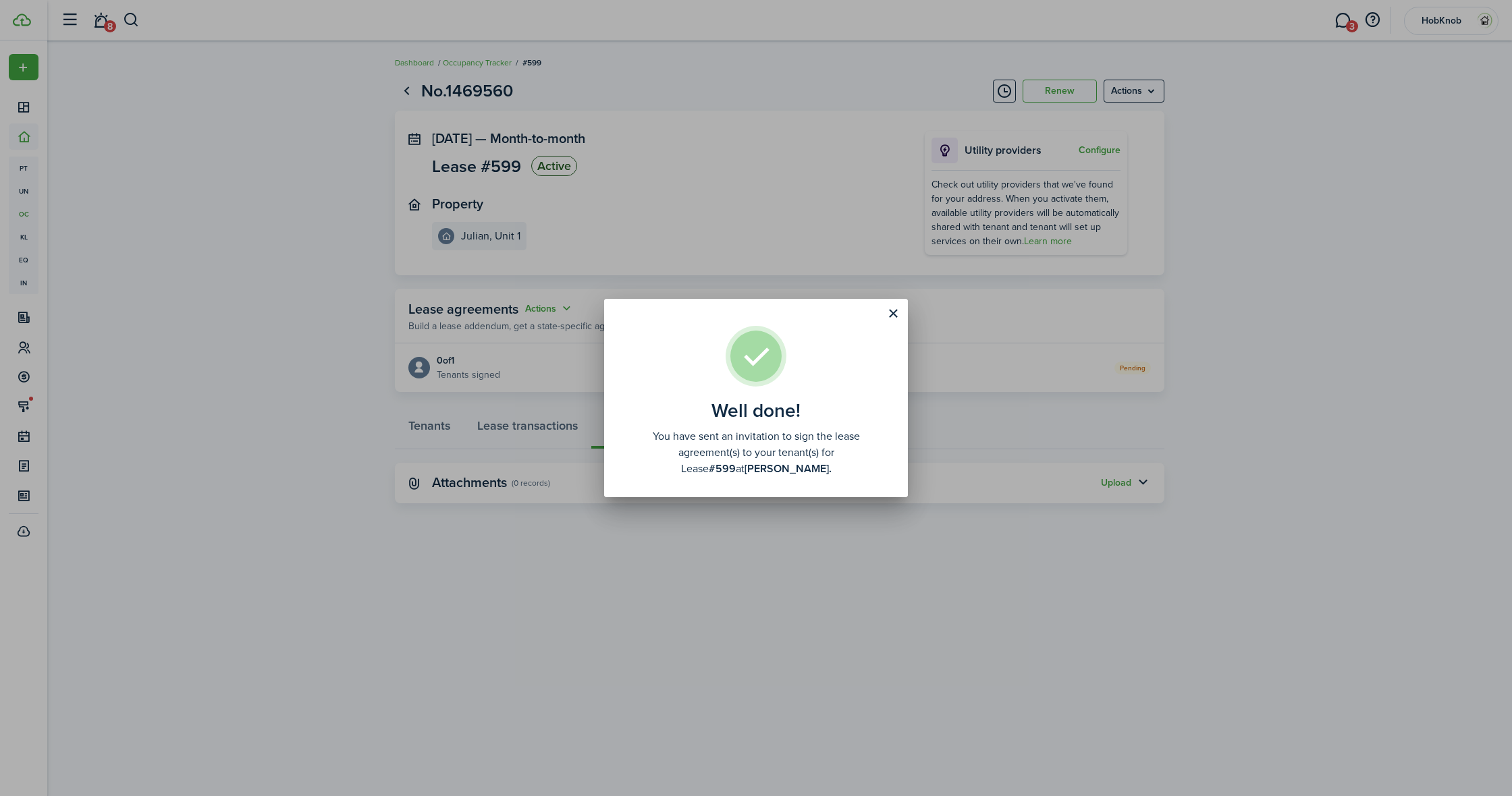
drag, startPoint x: 891, startPoint y: 323, endPoint x: 648, endPoint y: 415, distance: 259.8
click at [891, 323] on button "Close modal" at bounding box center [893, 314] width 23 height 23
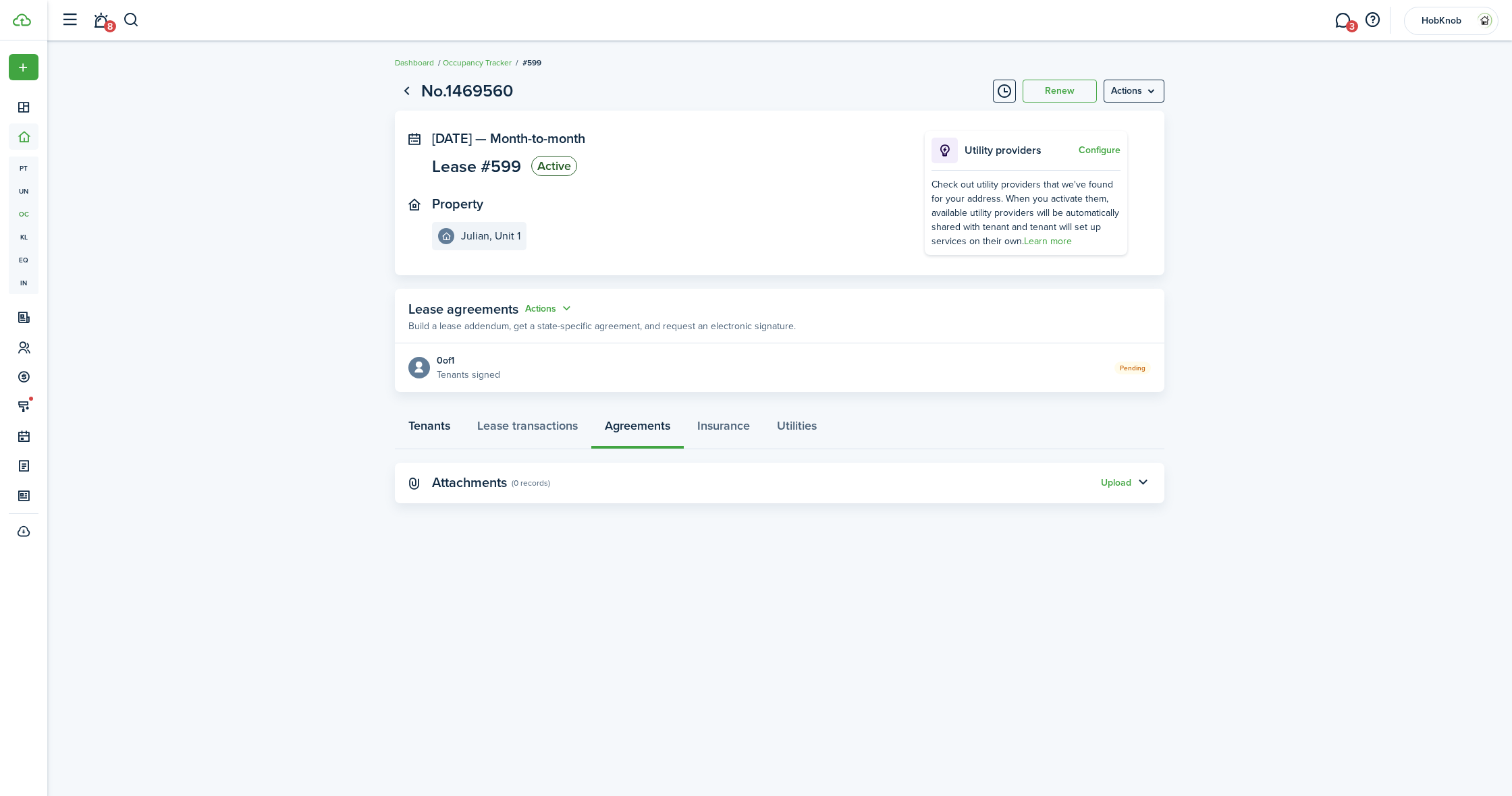
click at [424, 426] on link "Tenants" at bounding box center [429, 429] width 69 height 41
